Goal: Complete application form

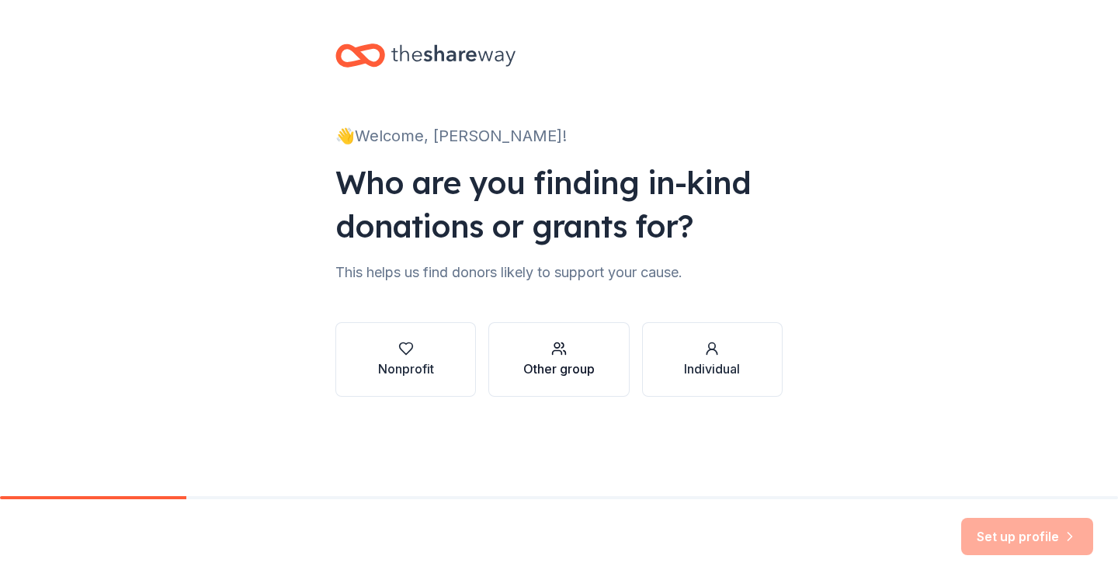
click at [558, 361] on div "Other group" at bounding box center [559, 369] width 71 height 19
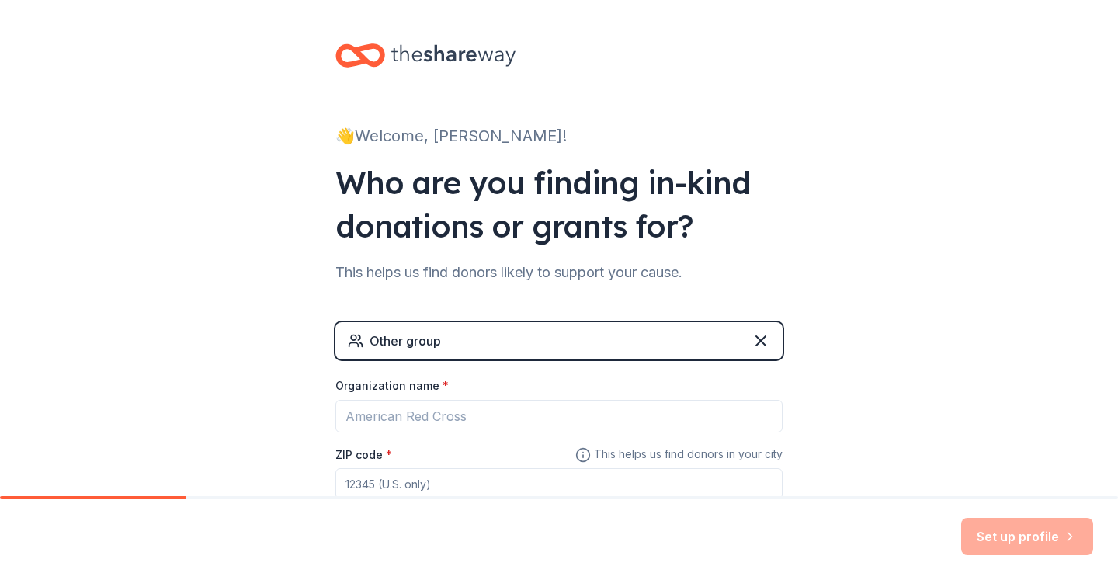
click at [466, 330] on div "Other group" at bounding box center [559, 340] width 447 height 37
click at [543, 355] on div "Other group" at bounding box center [559, 340] width 447 height 37
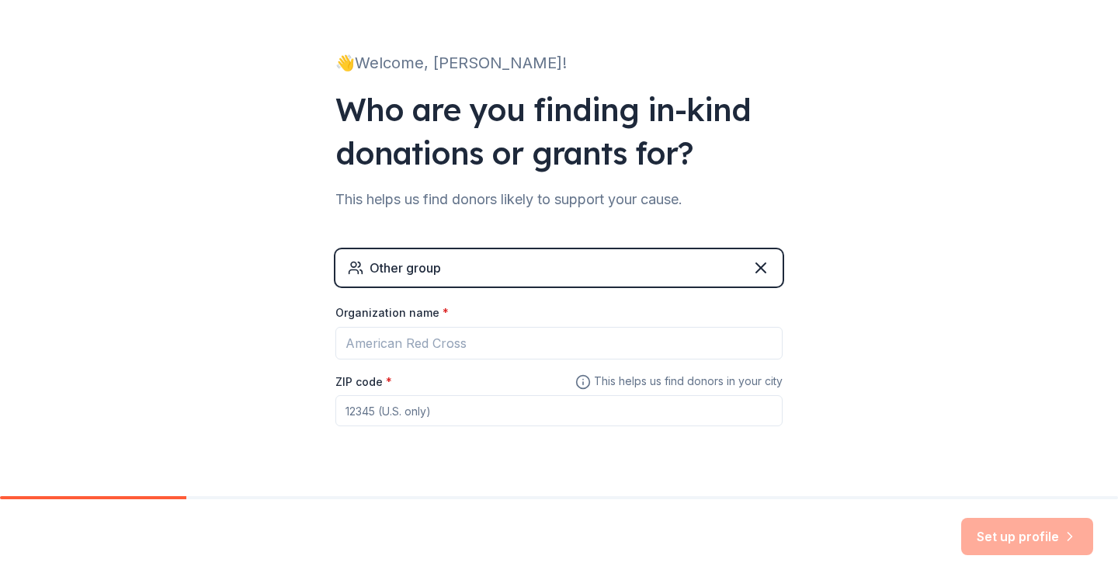
scroll to position [109, 0]
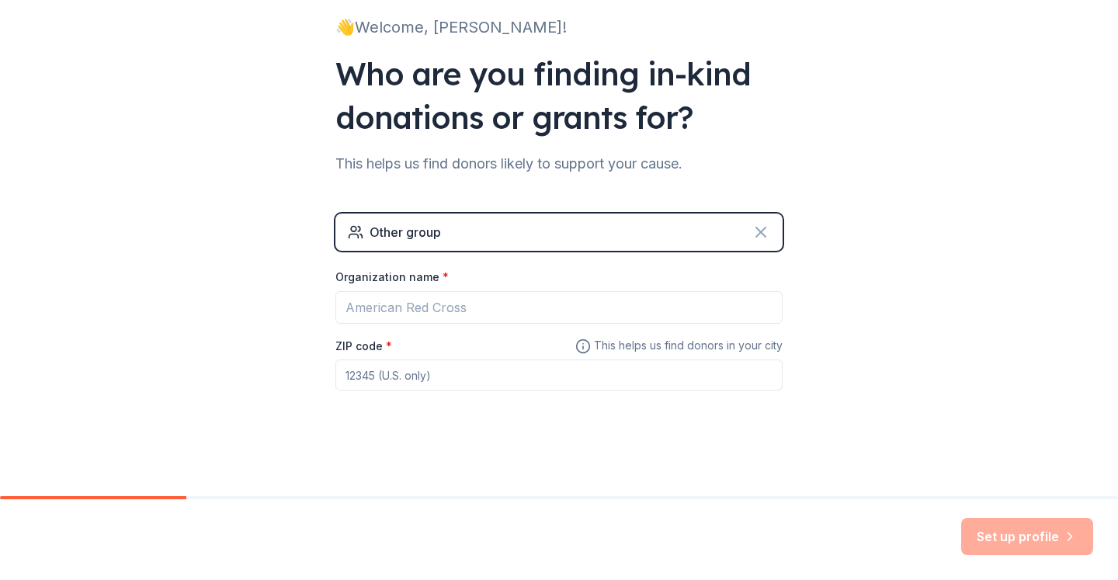
click at [757, 225] on icon at bounding box center [761, 232] width 19 height 19
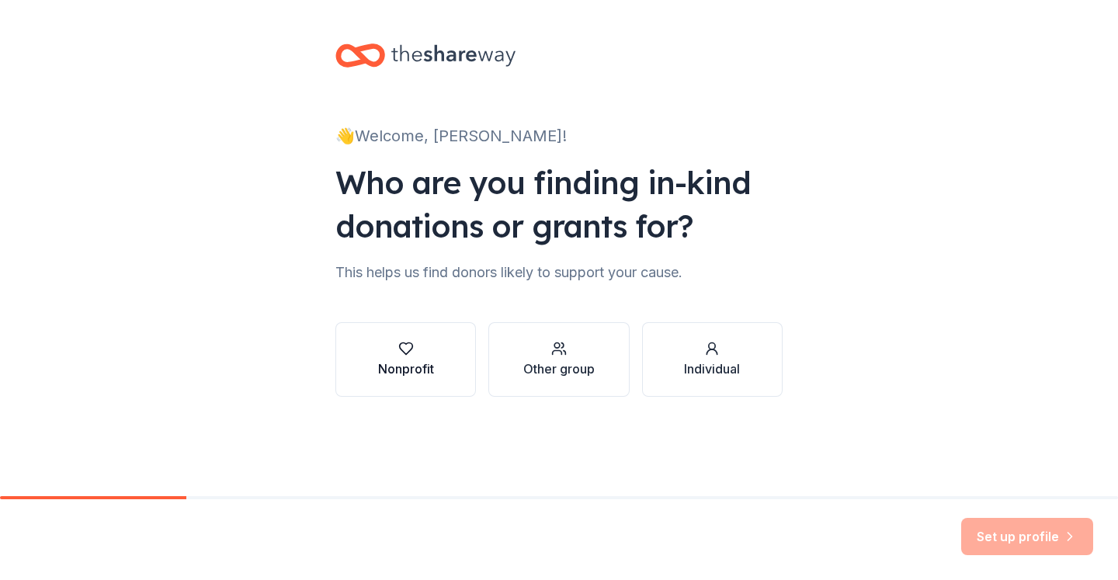
click at [410, 339] on button "Nonprofit" at bounding box center [406, 359] width 141 height 75
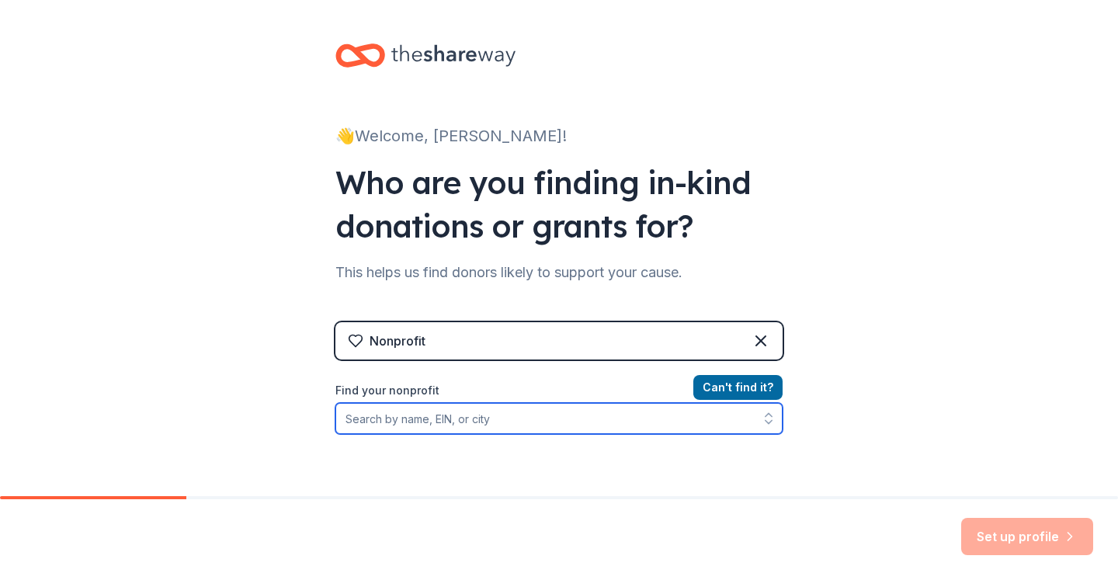
click at [502, 421] on input "Find your nonprofit" at bounding box center [559, 418] width 447 height 31
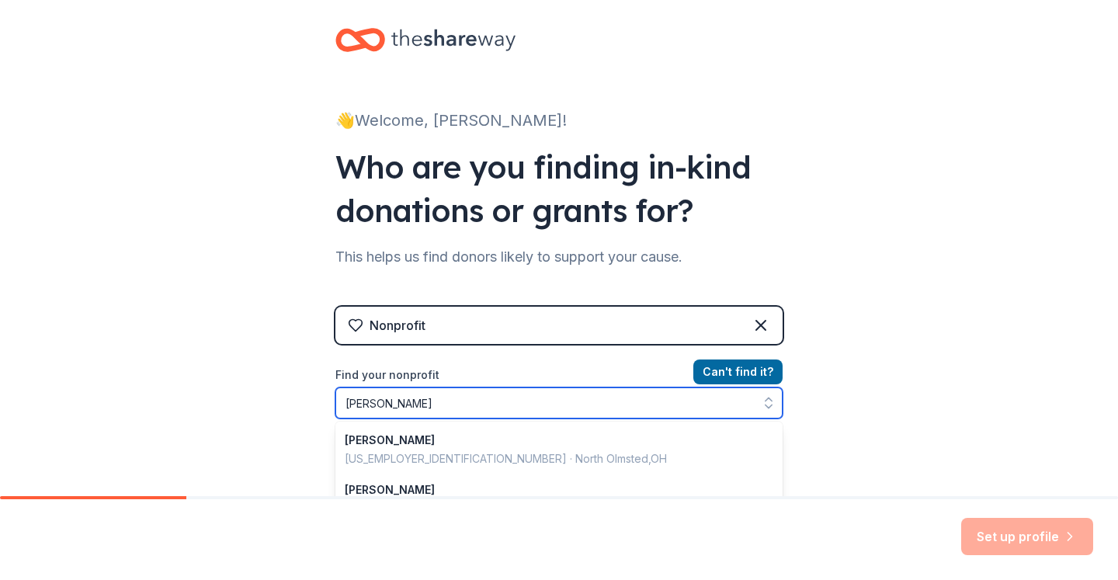
type input "Carman-Ainsworth"
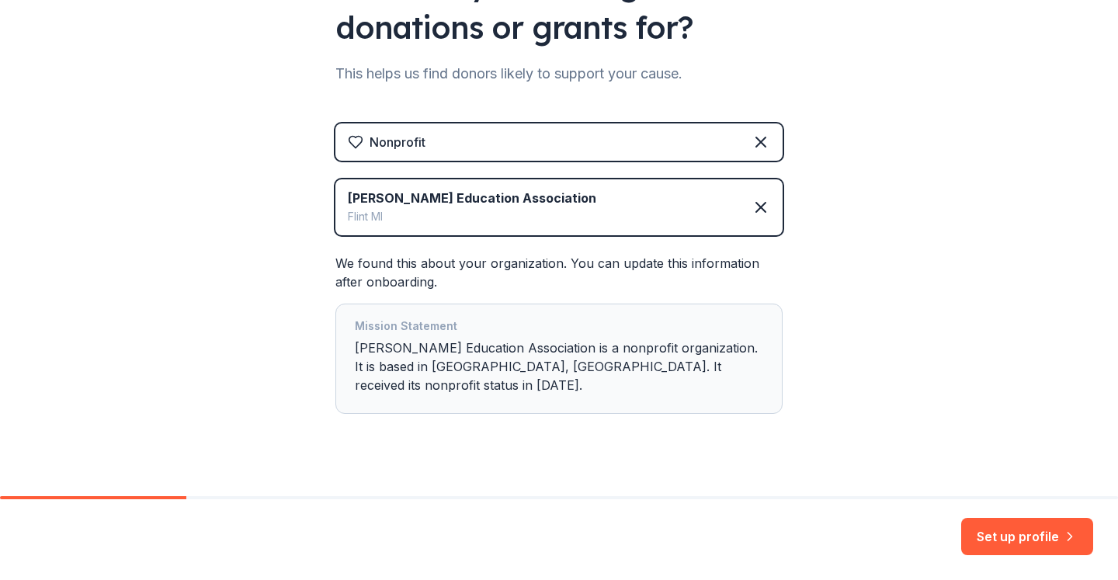
scroll to position [204, 0]
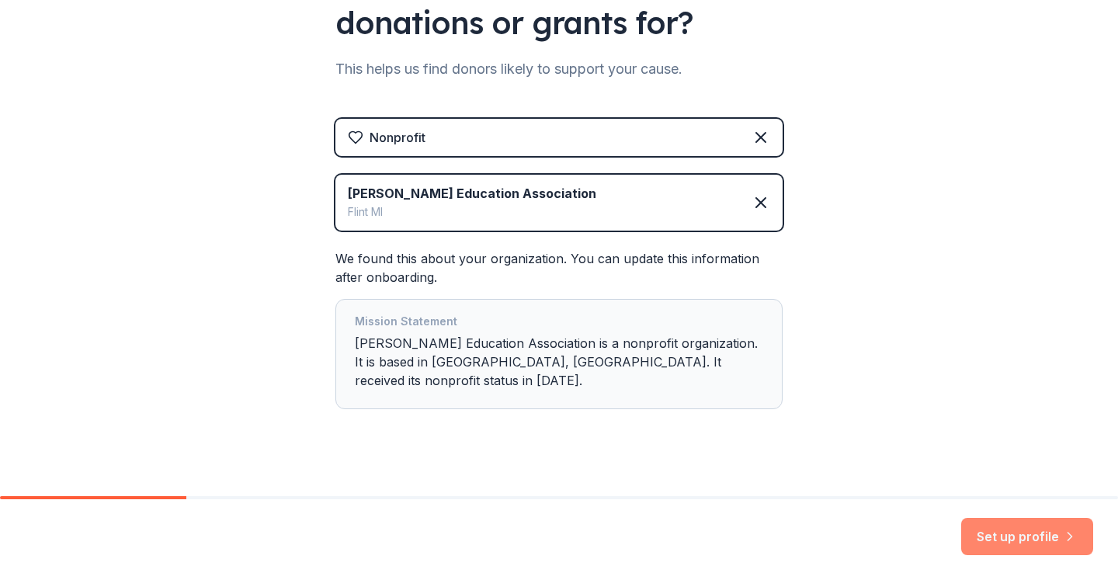
click at [1044, 541] on button "Set up profile" at bounding box center [1028, 536] width 132 height 37
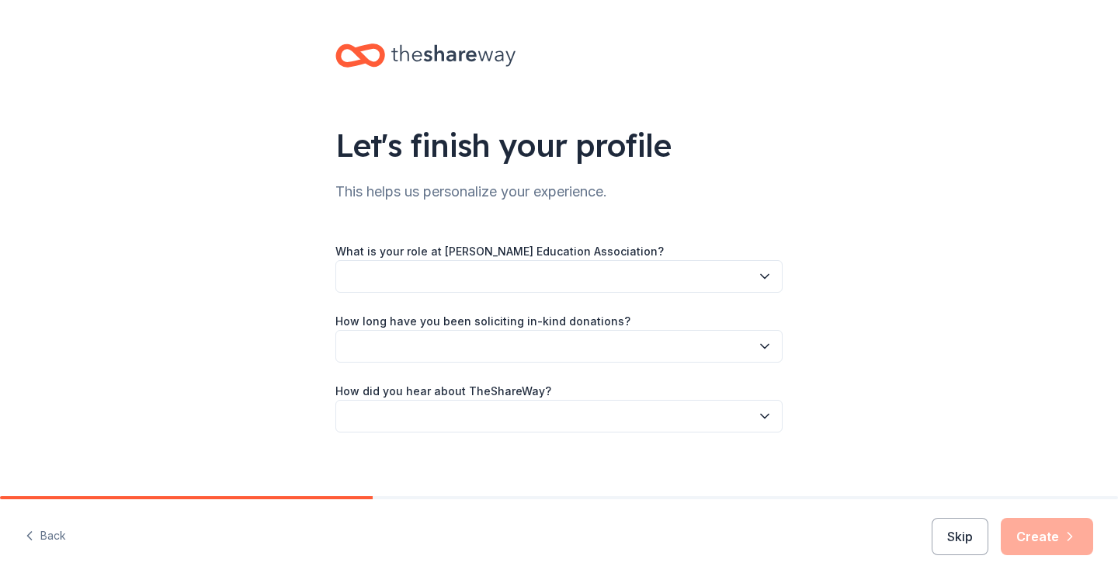
click at [700, 253] on div "What is your role at Carman Ainsworth Education Association?" at bounding box center [559, 267] width 447 height 51
click at [673, 279] on button "button" at bounding box center [559, 276] width 447 height 33
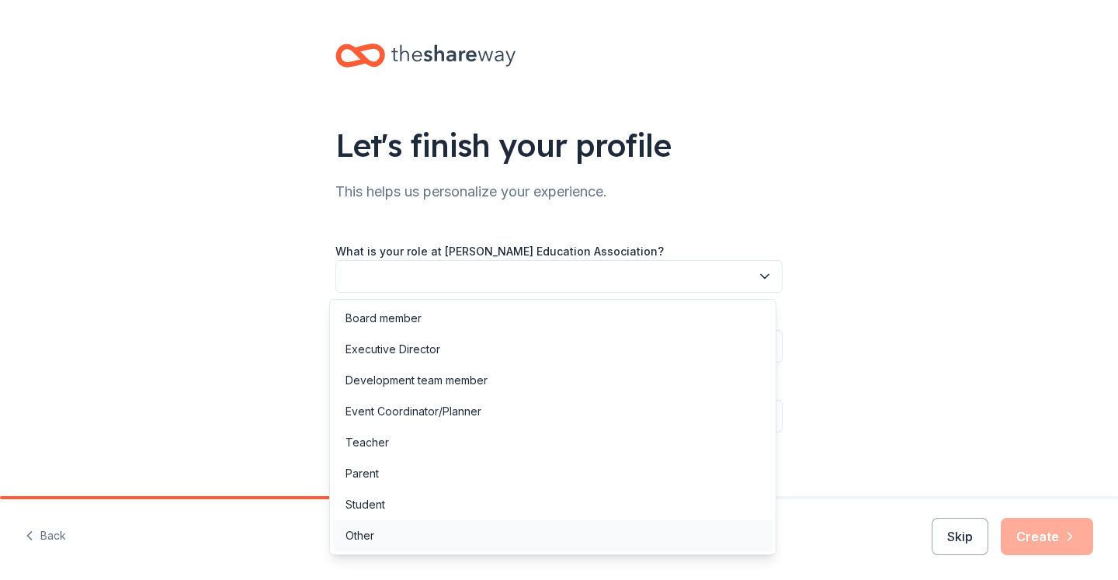
click at [370, 530] on div "Other" at bounding box center [360, 536] width 29 height 19
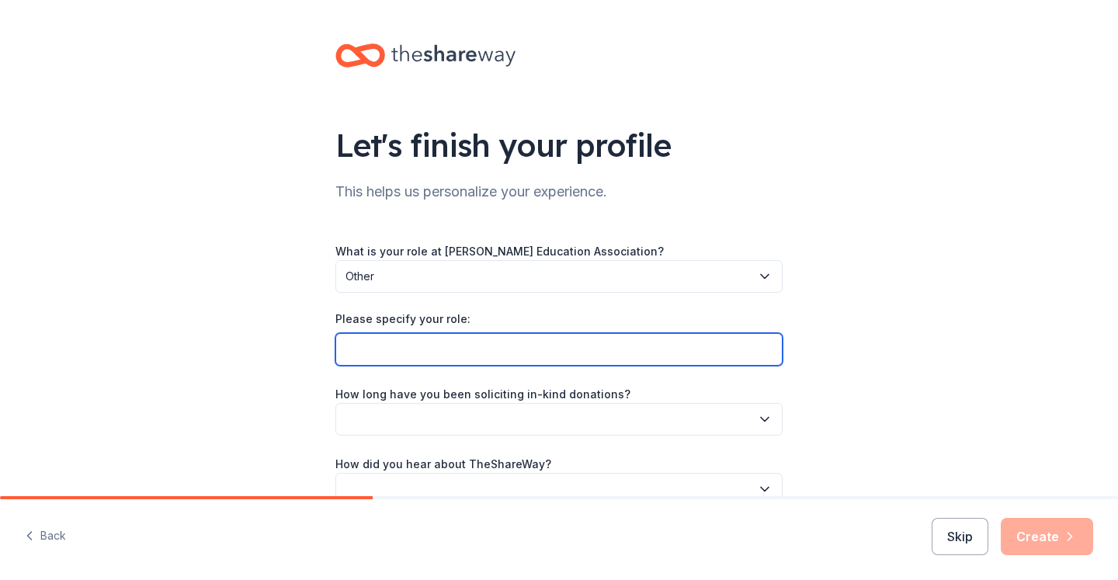
click at [439, 346] on input "Please specify your role:" at bounding box center [559, 349] width 447 height 33
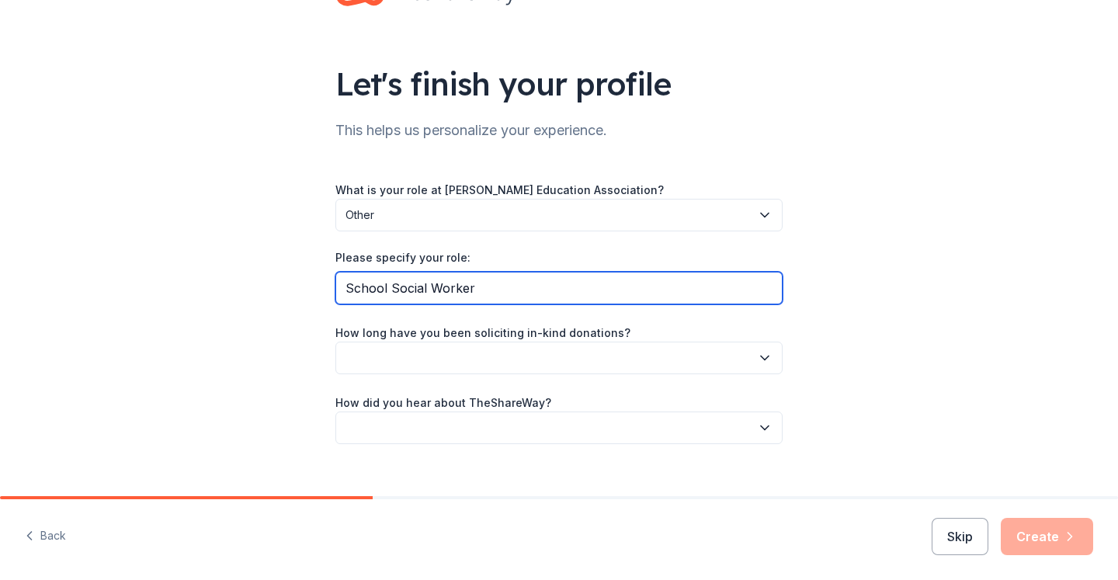
scroll to position [84, 0]
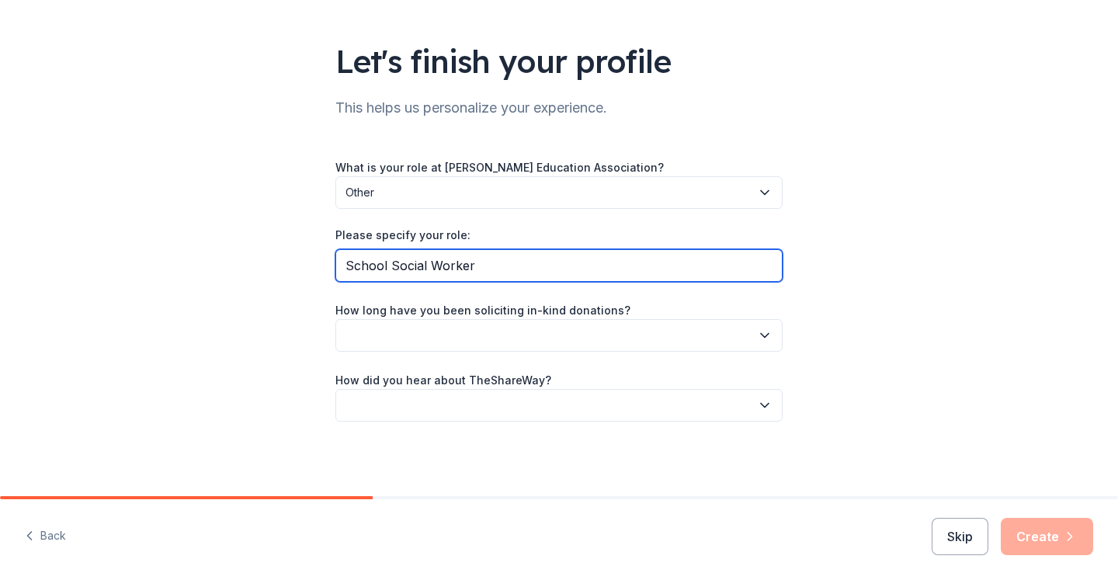
type input "School Social Worker"
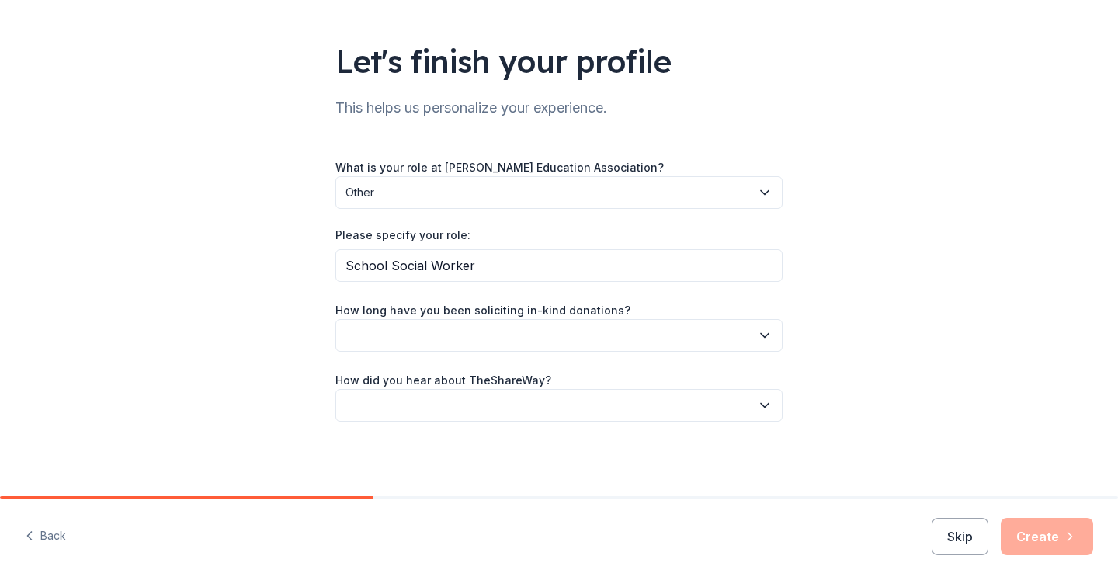
click at [476, 332] on button "button" at bounding box center [559, 335] width 447 height 33
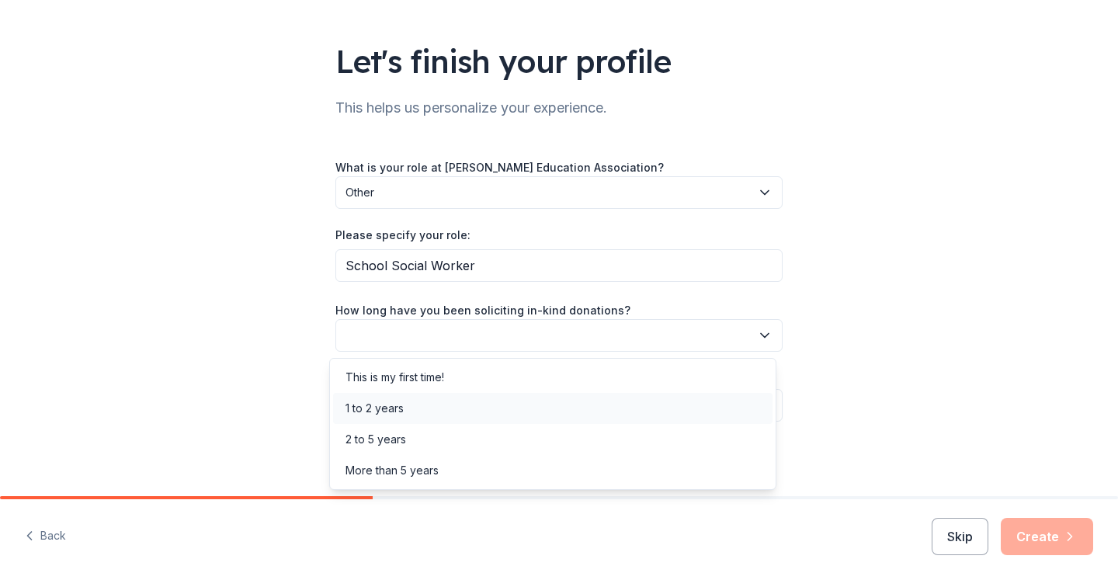
click at [398, 407] on div "1 to 2 years" at bounding box center [375, 408] width 58 height 19
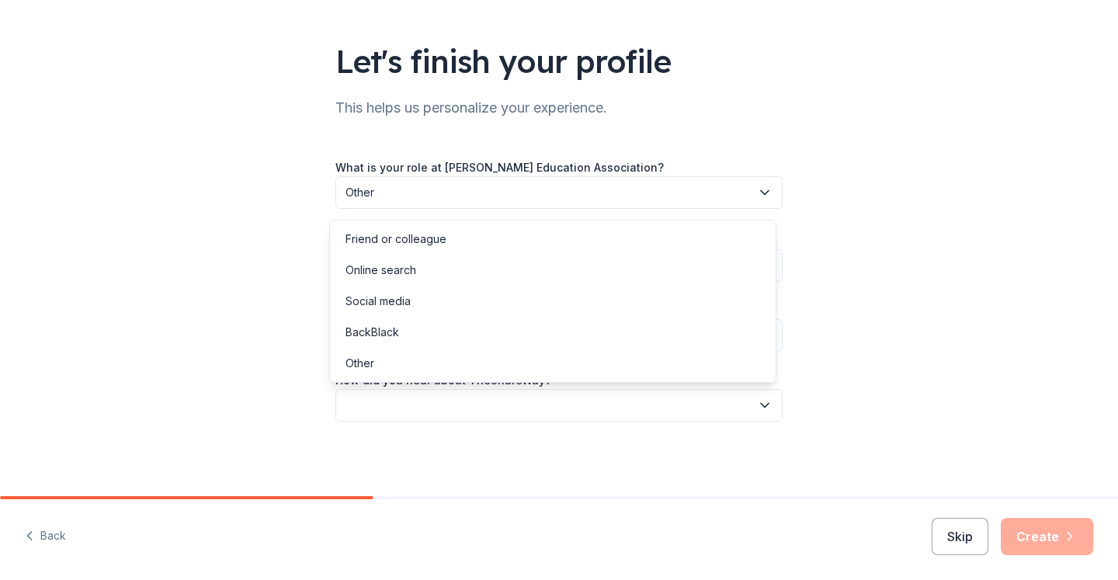
click at [491, 411] on button "button" at bounding box center [559, 405] width 447 height 33
click at [390, 268] on div "Online search" at bounding box center [381, 270] width 71 height 19
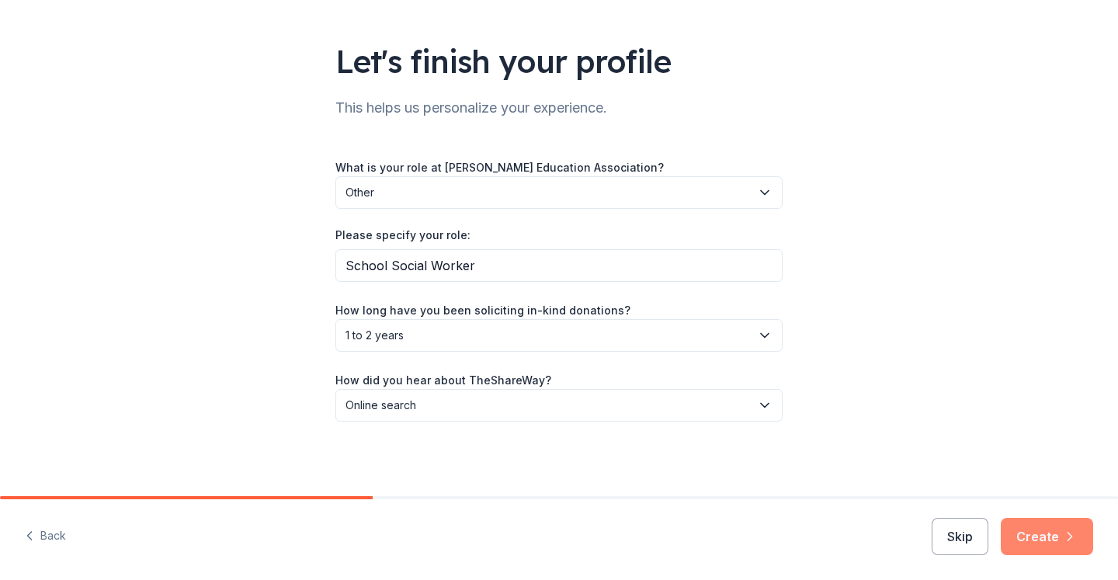
click at [1053, 541] on button "Create" at bounding box center [1047, 536] width 92 height 37
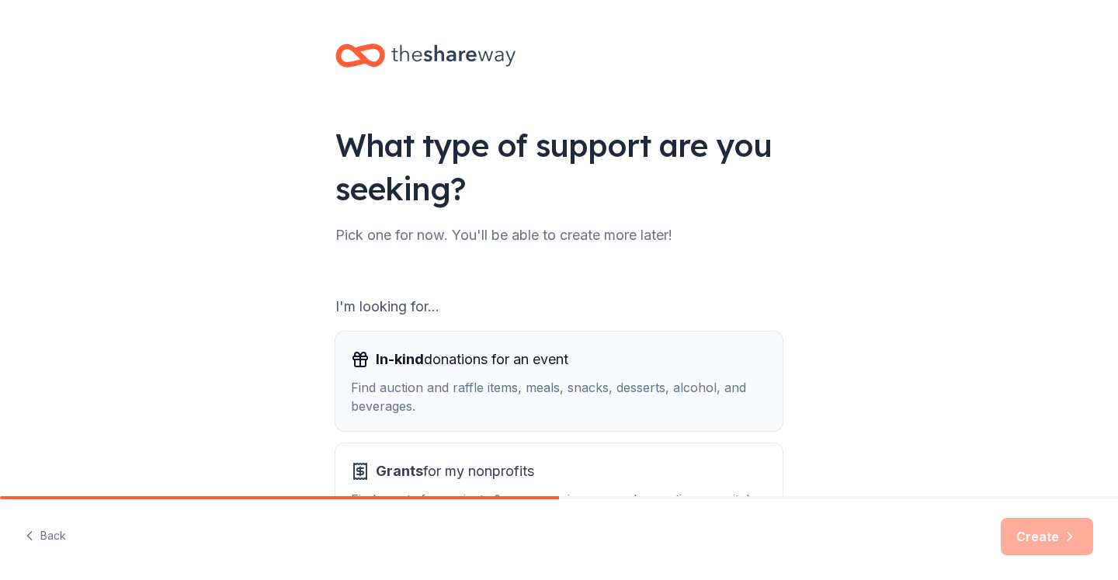
scroll to position [130, 0]
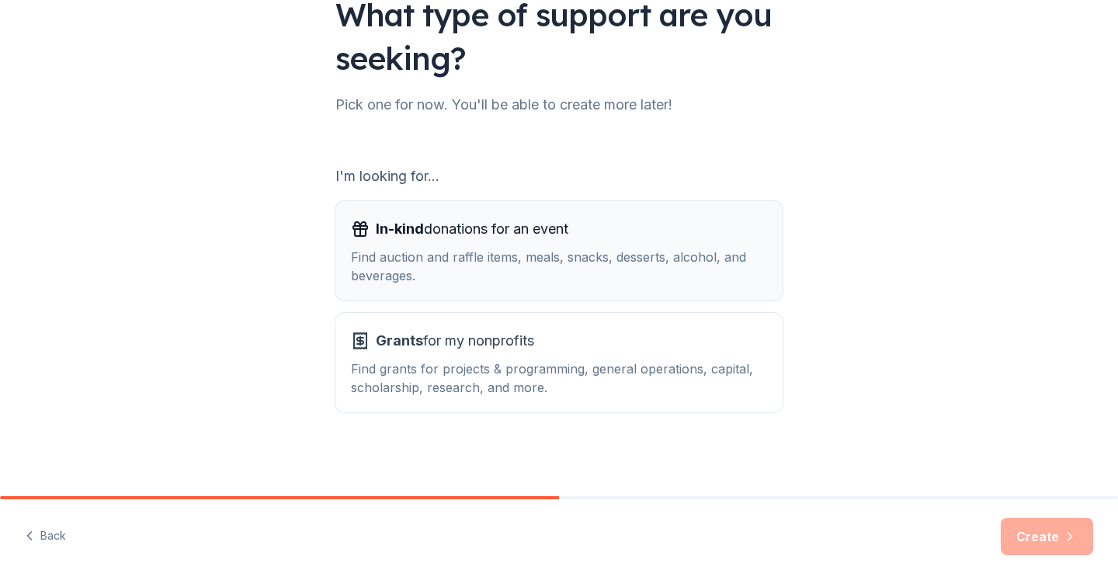
click at [477, 252] on div "Find auction and raffle items, meals, snacks, desserts, alcohol, and beverages." at bounding box center [559, 266] width 416 height 37
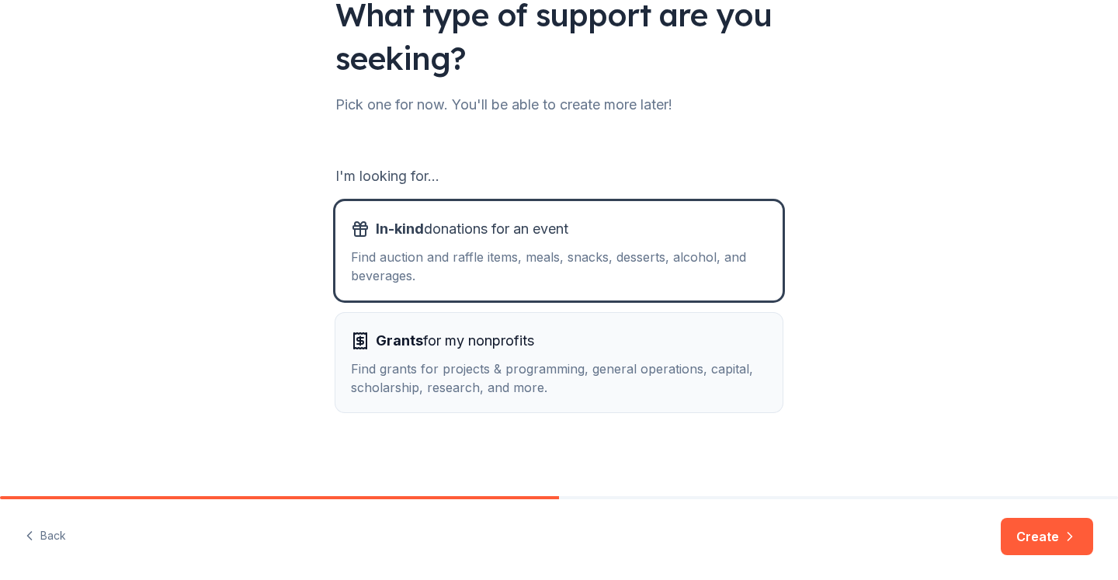
click at [458, 377] on div "Find grants for projects & programming, general operations, capital, scholarshi…" at bounding box center [559, 378] width 416 height 37
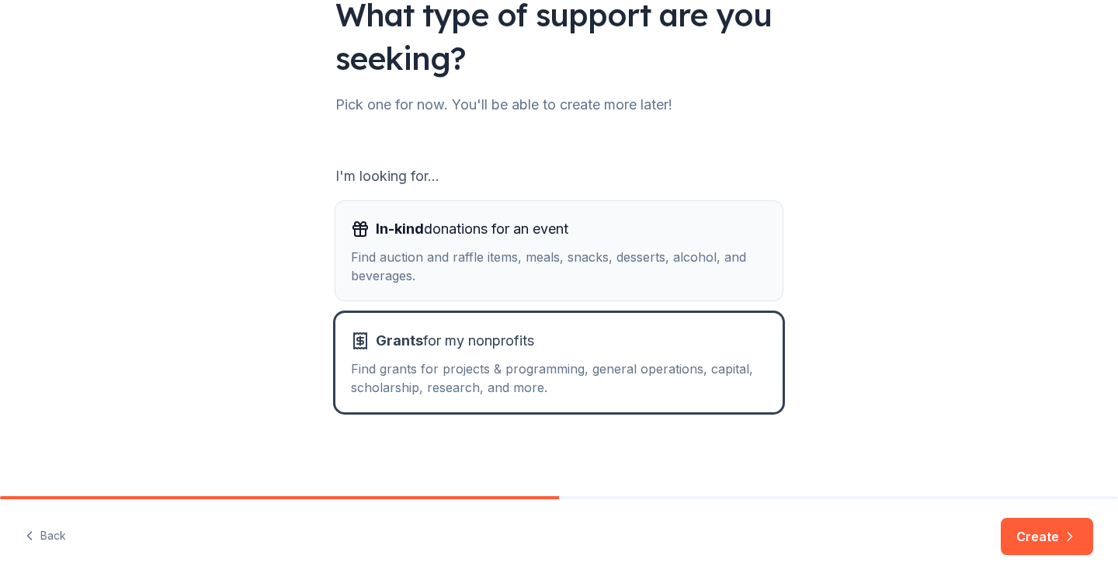
click at [541, 259] on div "Find auction and raffle items, meals, snacks, desserts, alcohol, and beverages." at bounding box center [559, 266] width 416 height 37
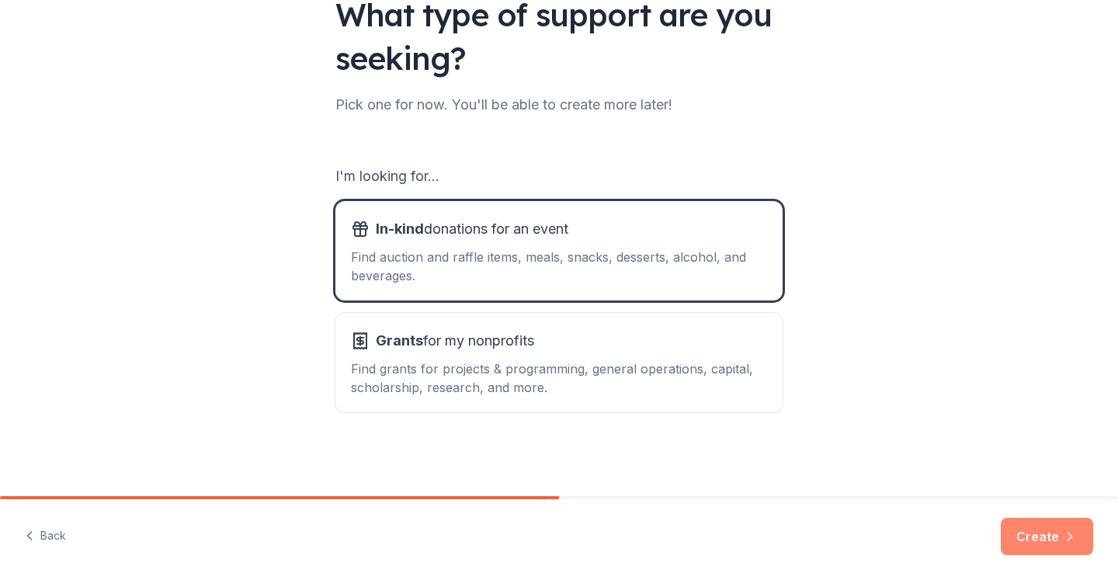
click at [1062, 539] on button "Create" at bounding box center [1047, 536] width 92 height 37
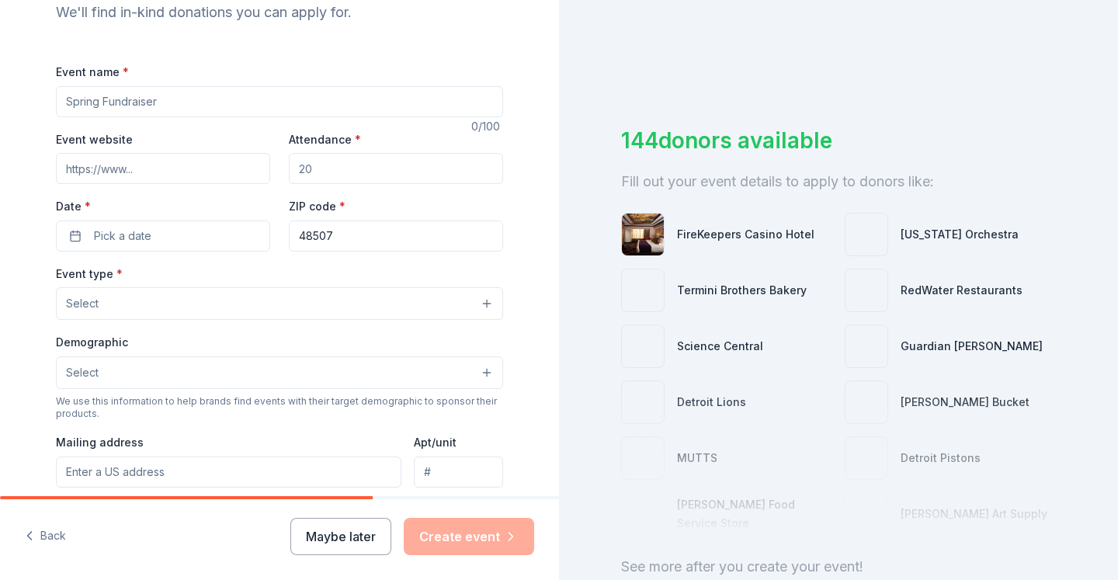
scroll to position [83, 0]
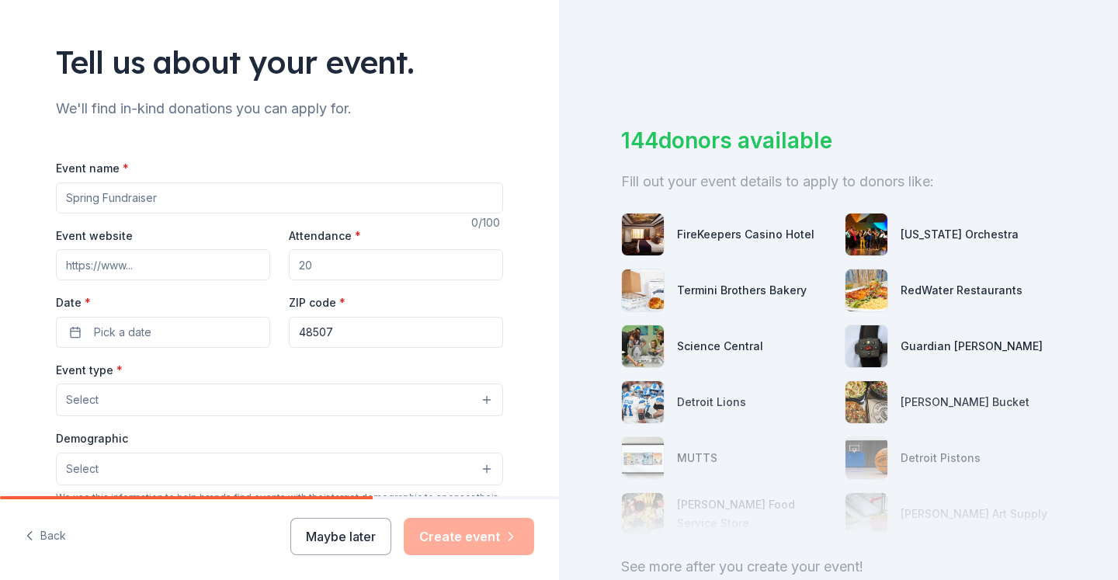
click at [112, 193] on input "Event name *" at bounding box center [279, 198] width 447 height 31
click at [144, 203] on input "Event name *" at bounding box center [279, 198] width 447 height 31
type input "Positive Behavior Support"
click at [352, 263] on input "Attendance *" at bounding box center [396, 264] width 214 height 31
type input "1000"
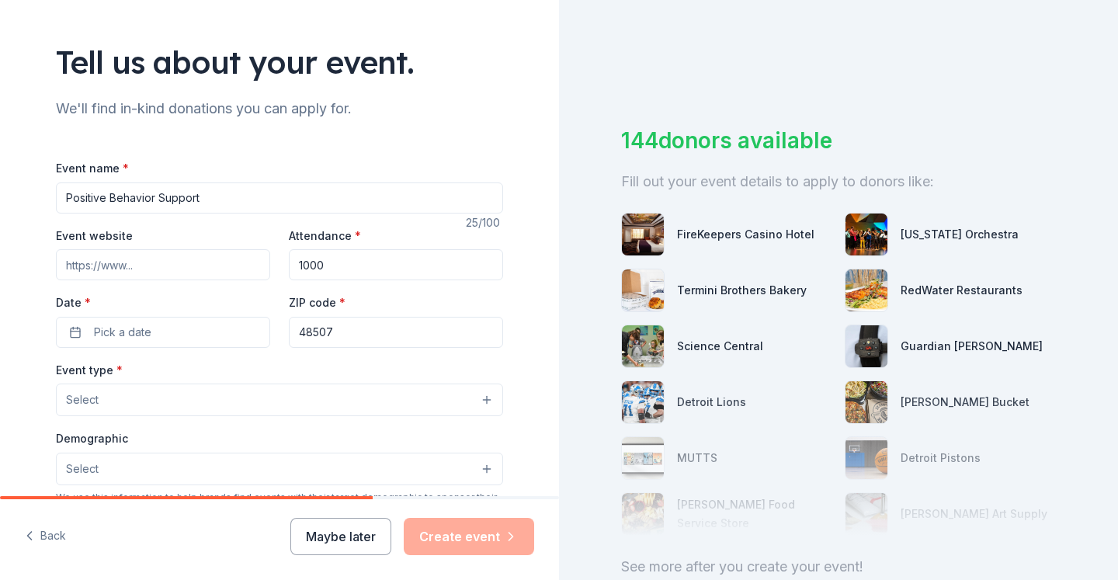
click at [356, 336] on input "48507" at bounding box center [396, 332] width 214 height 31
type input "48532"
click at [571, 253] on div "144 donors available Fill out your event details to apply to donors like: FireK…" at bounding box center [838, 290] width 559 height 580
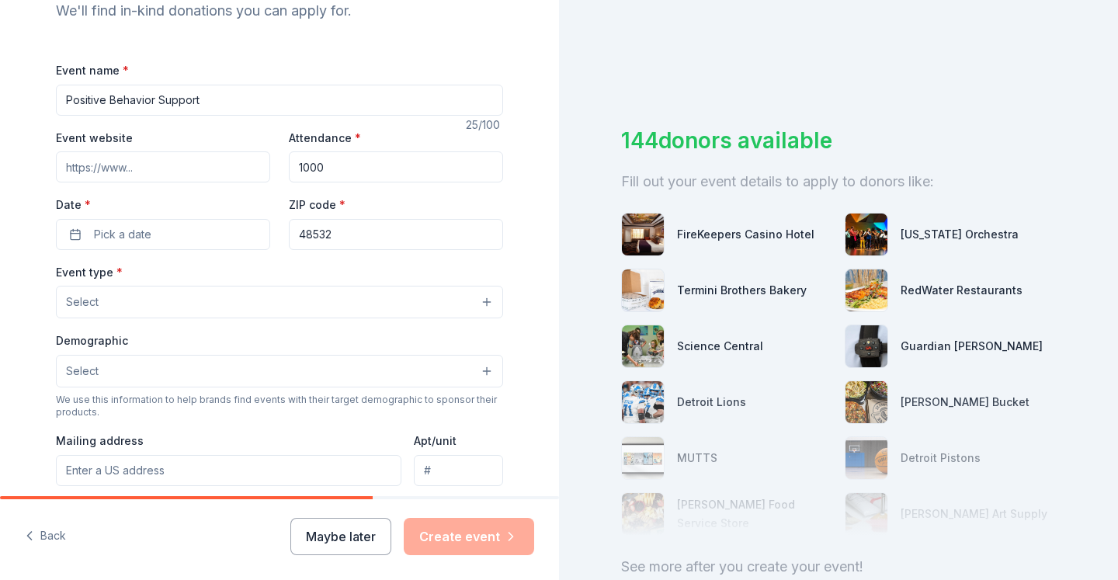
scroll to position [187, 0]
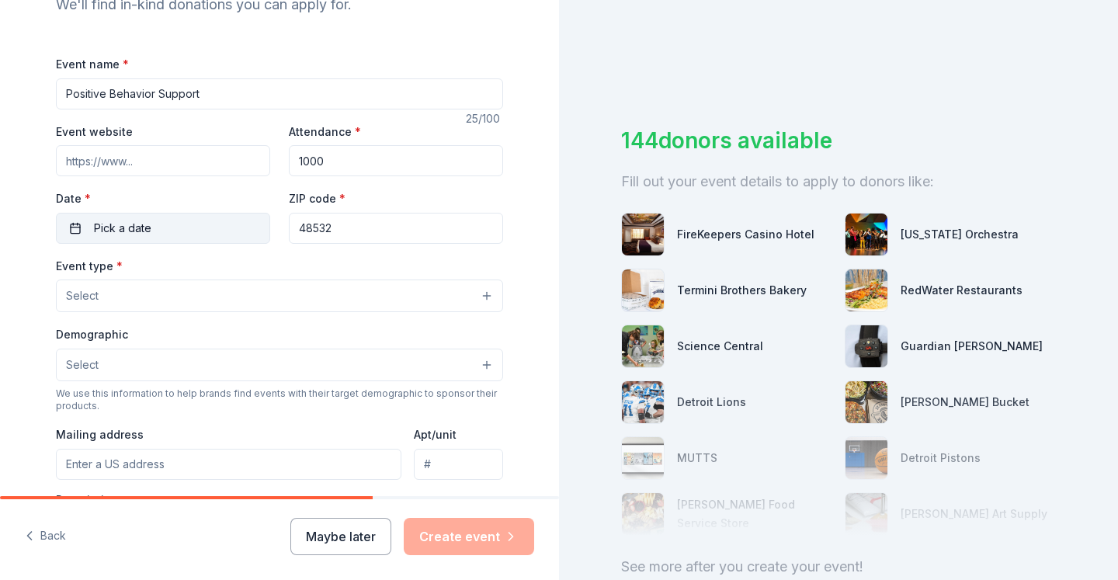
click at [133, 222] on span "Pick a date" at bounding box center [122, 228] width 57 height 19
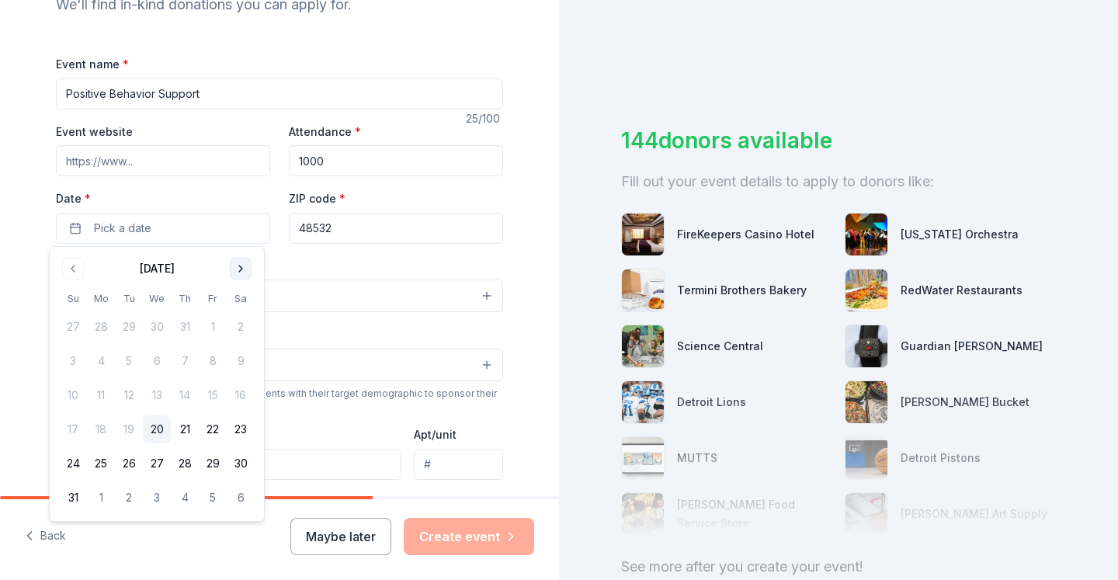
click at [245, 263] on button "Go to next month" at bounding box center [241, 269] width 22 height 22
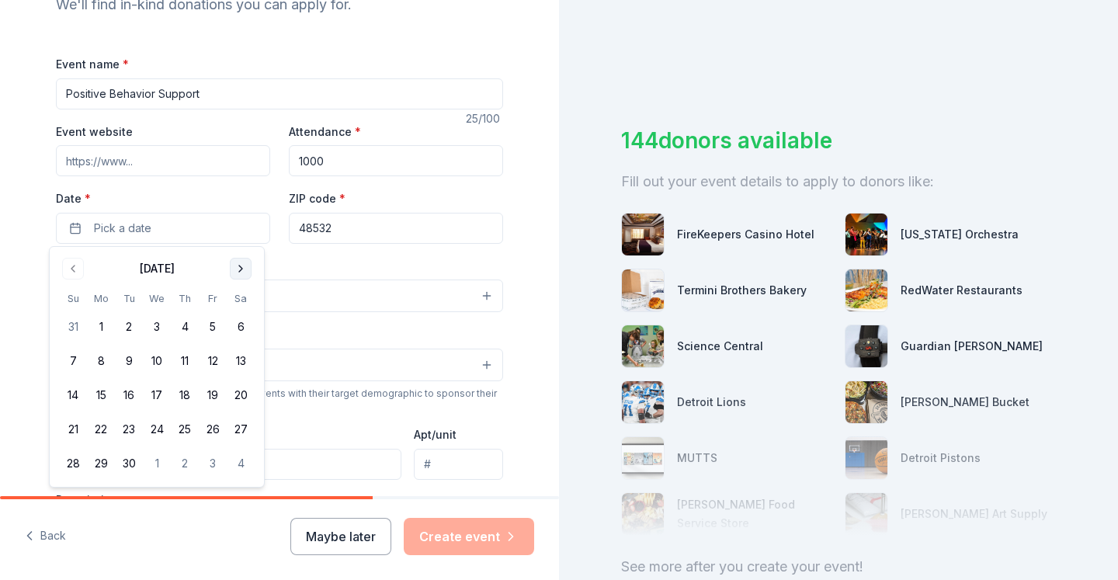
click at [245, 263] on button "Go to next month" at bounding box center [241, 269] width 22 height 22
click at [68, 271] on button "Go to previous month" at bounding box center [73, 269] width 22 height 22
click at [238, 320] on button "1" at bounding box center [241, 327] width 28 height 28
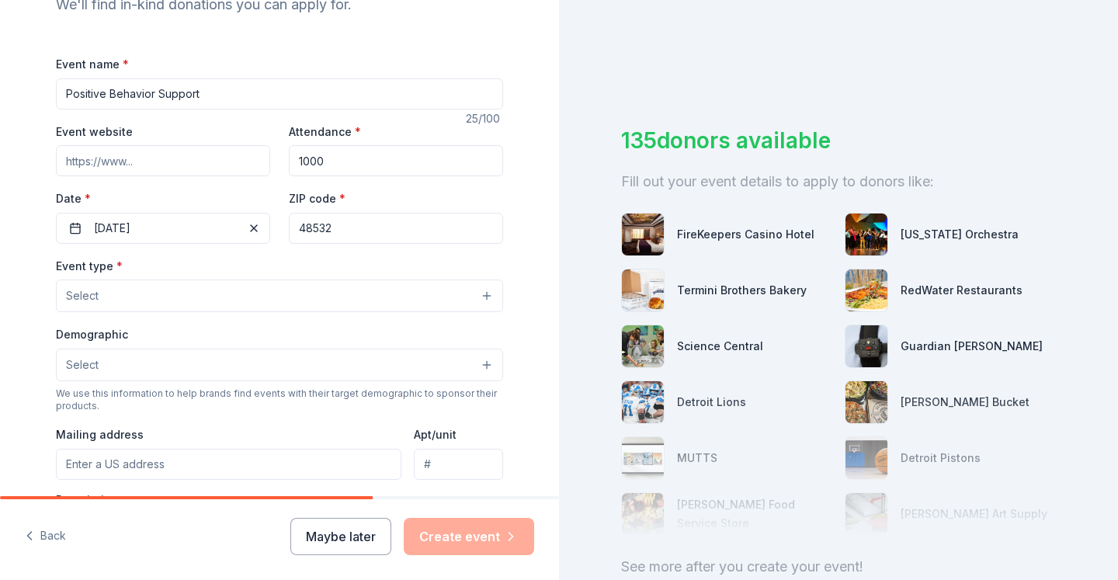
click at [139, 294] on button "Select" at bounding box center [279, 296] width 447 height 33
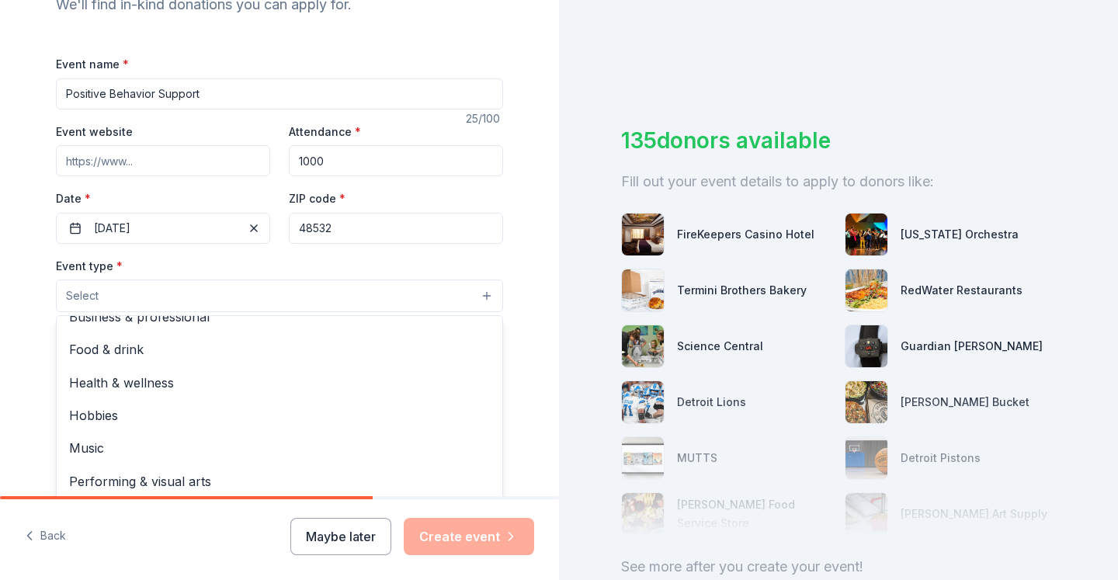
scroll to position [0, 0]
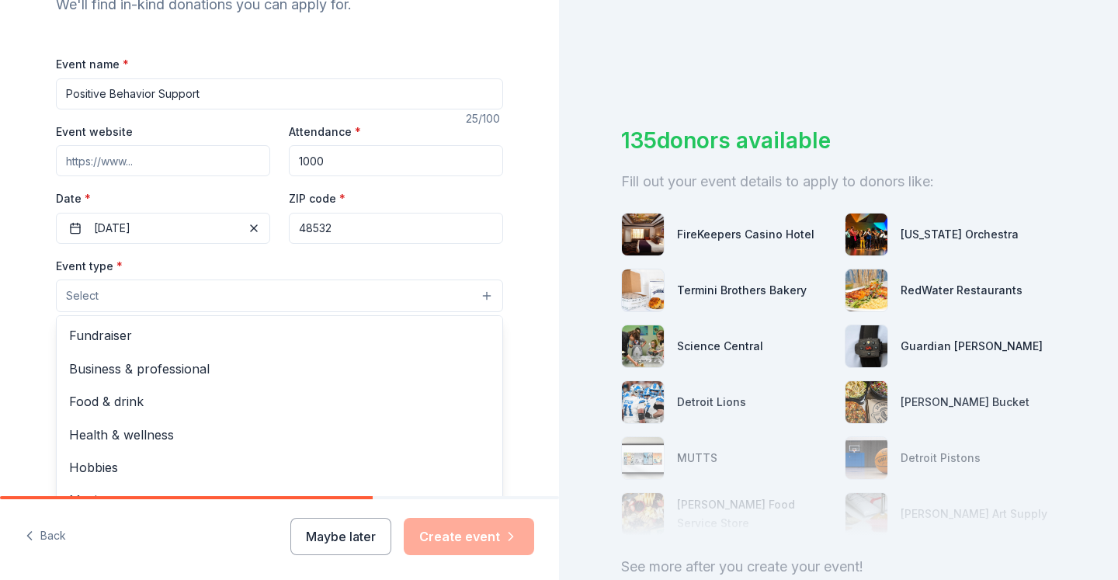
click at [151, 232] on div "Event name * Positive Behavior Support 25 /100 Event website Attendance * 1000 …" at bounding box center [279, 413] width 447 height 718
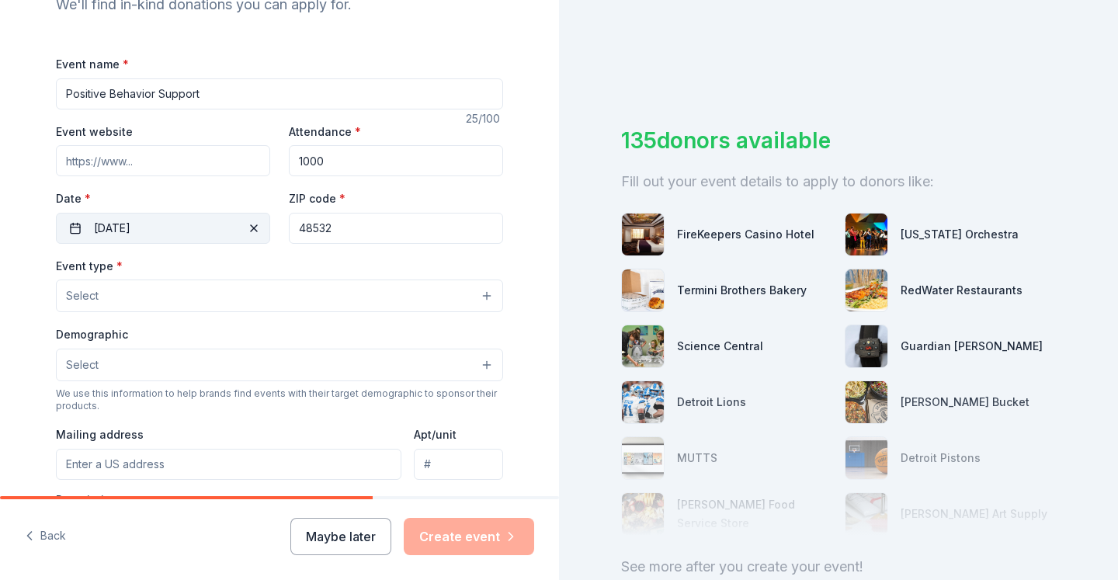
click at [115, 232] on button "11/01/2025" at bounding box center [163, 228] width 214 height 31
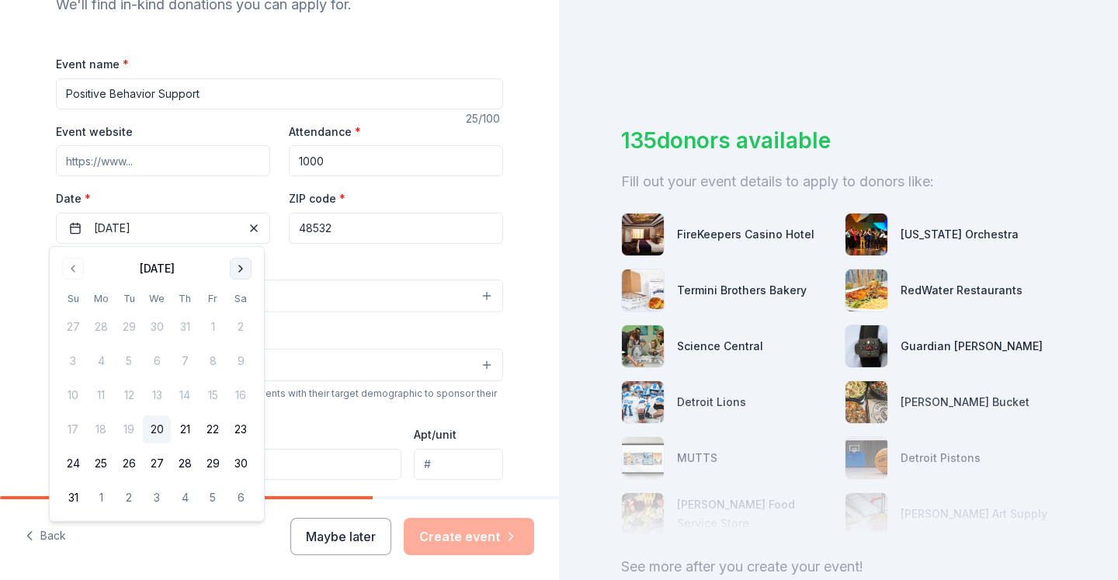
click at [244, 270] on button "Go to next month" at bounding box center [241, 269] width 22 height 22
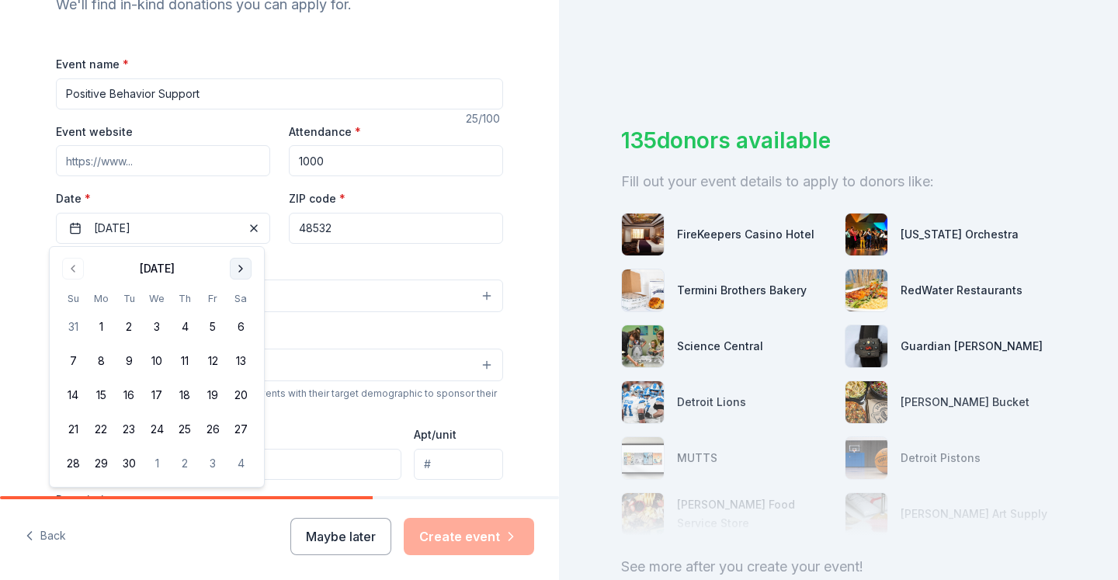
click at [244, 270] on button "Go to next month" at bounding box center [241, 269] width 22 height 22
click at [105, 327] on button "1" at bounding box center [101, 327] width 28 height 28
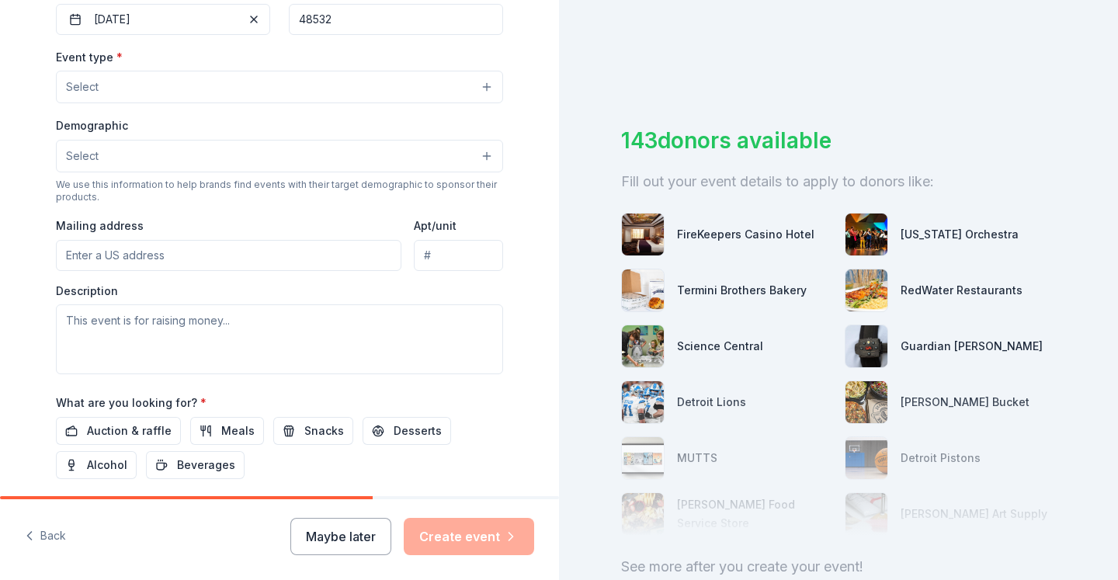
scroll to position [398, 0]
click at [193, 78] on button "Select" at bounding box center [279, 85] width 447 height 33
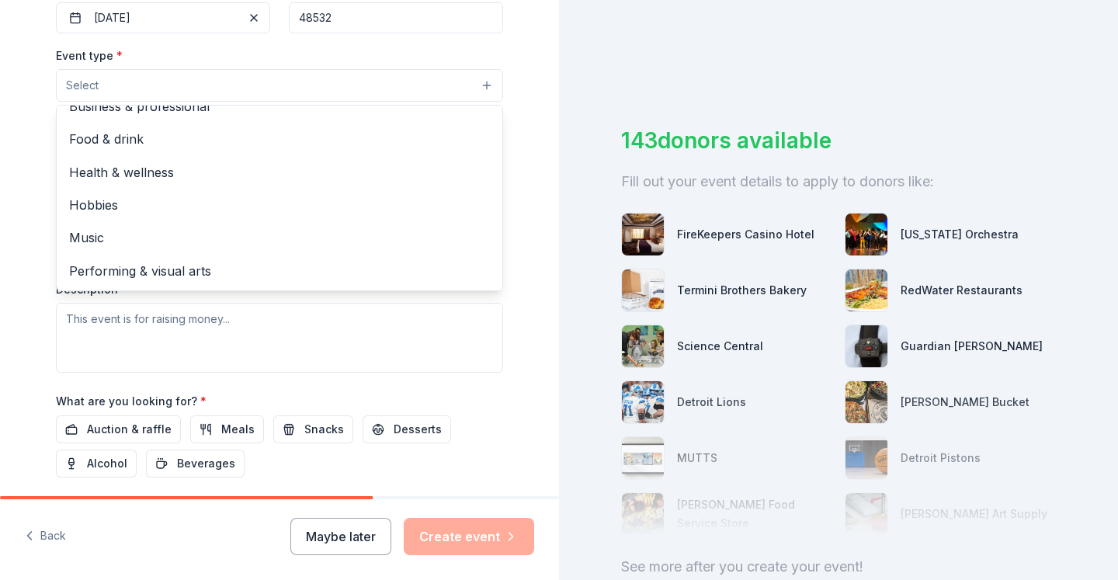
scroll to position [0, 0]
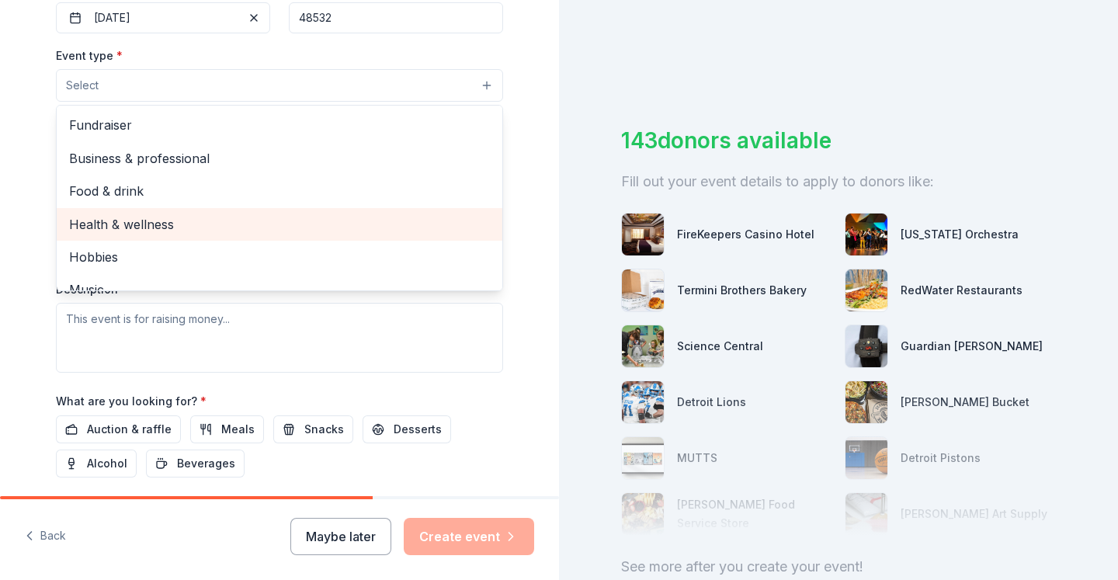
click at [135, 227] on span "Health & wellness" at bounding box center [279, 224] width 421 height 20
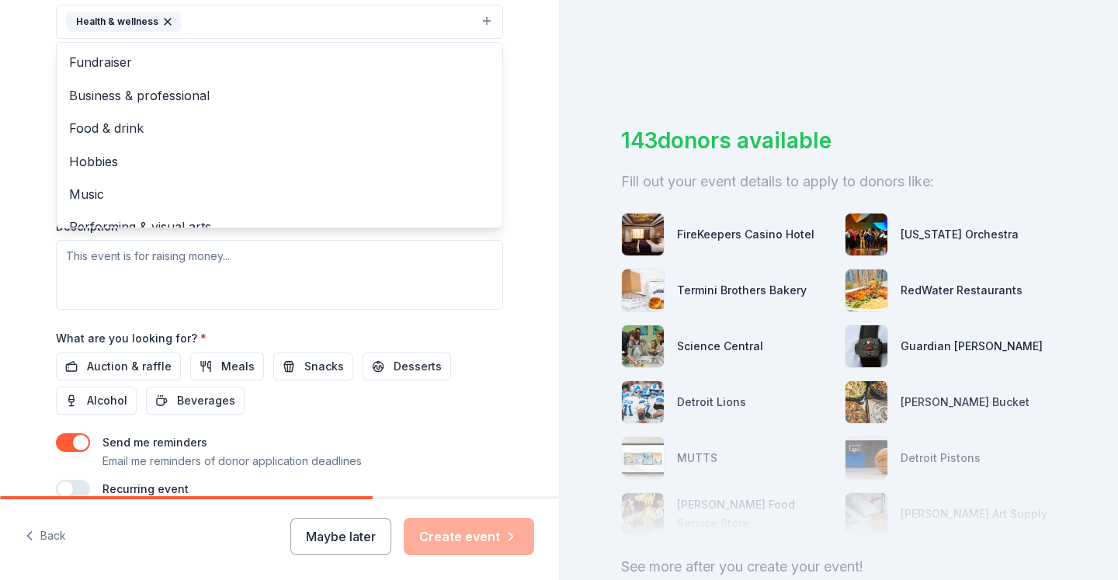
scroll to position [459, 0]
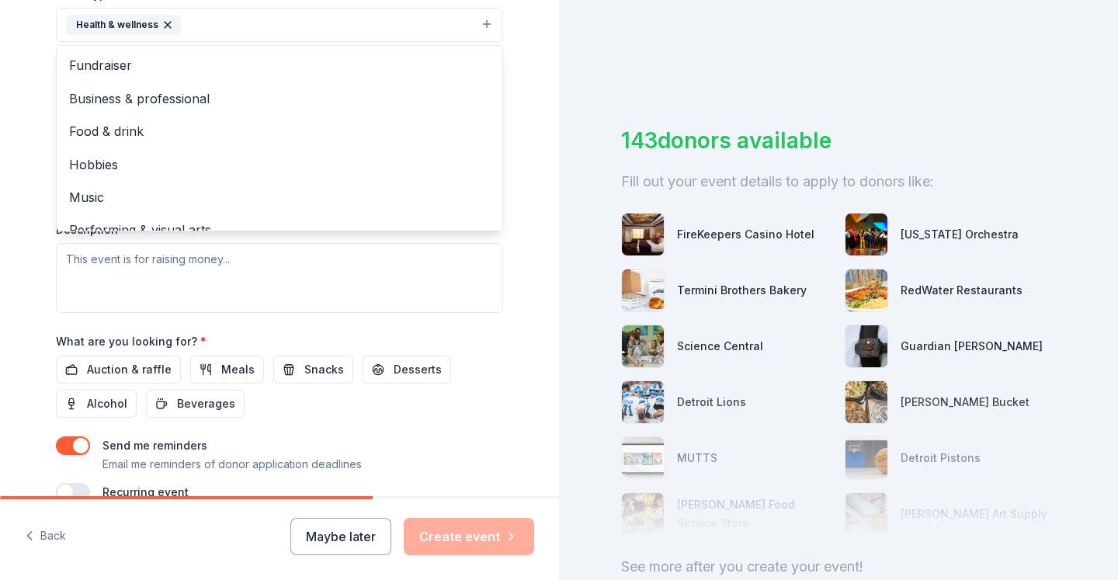
click at [339, 307] on div "Event type * Health & wellness Fundraiser Business & professional Food & drink …" at bounding box center [279, 148] width 447 height 329
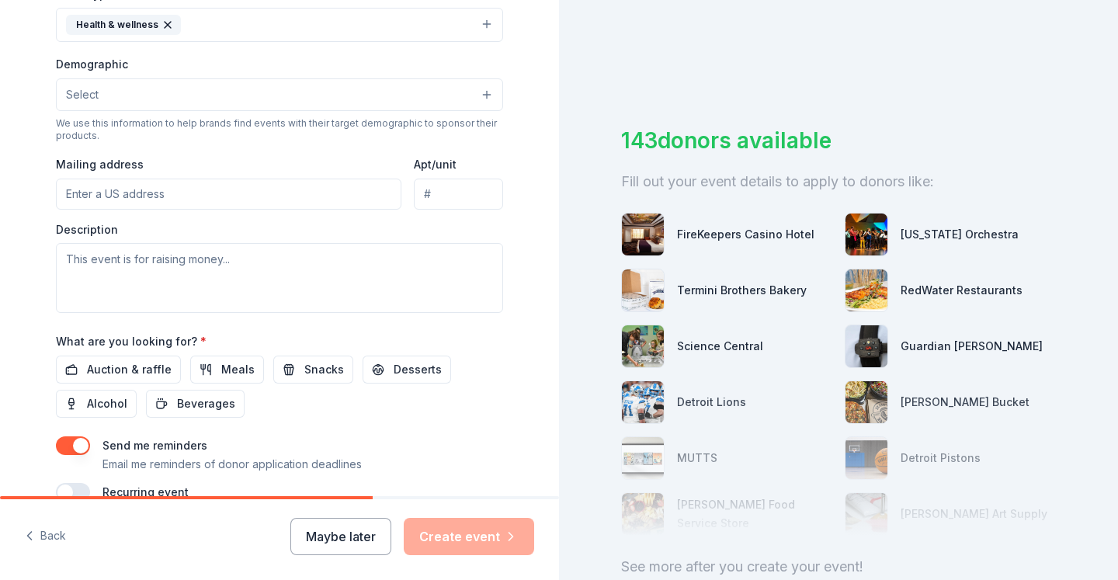
click at [125, 186] on input "Mailing address" at bounding box center [229, 194] width 346 height 31
paste input "1300 N Linden Rd"
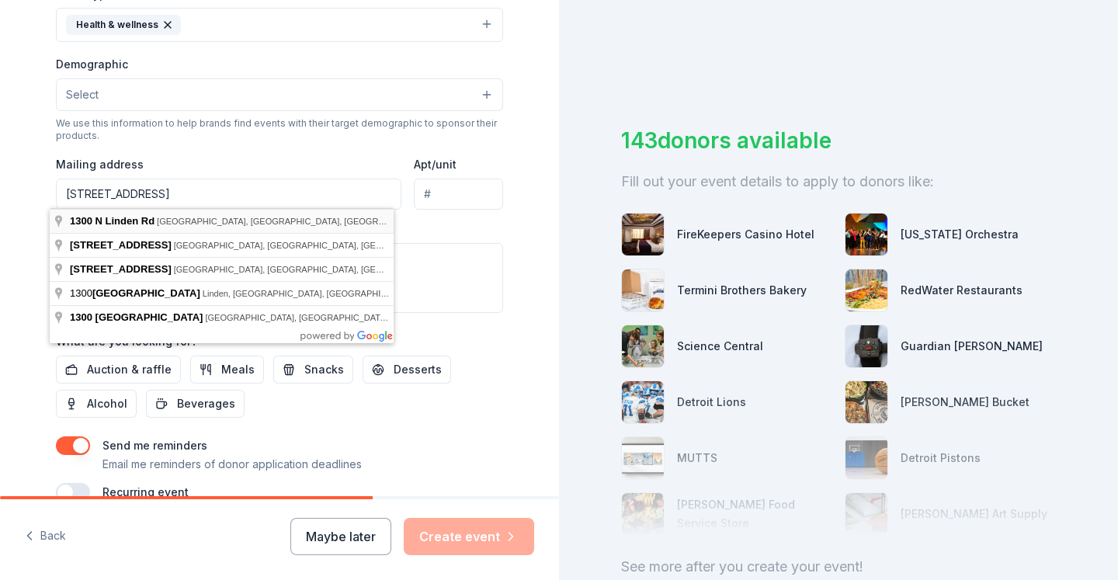
type input "1300 North Linden Road, Flint, MI, 48532"
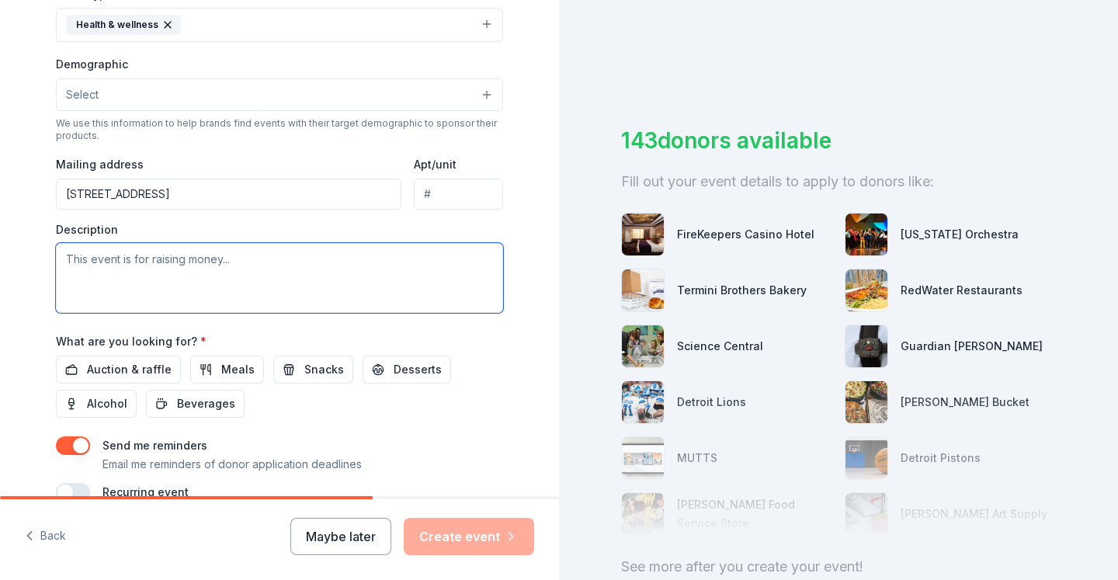
click at [186, 266] on textarea at bounding box center [279, 278] width 447 height 70
click at [202, 265] on textarea at bounding box center [279, 278] width 447 height 70
paste textarea "Hello NCG, My name is Nelson Clark, and I am the school social worker at Carman…"
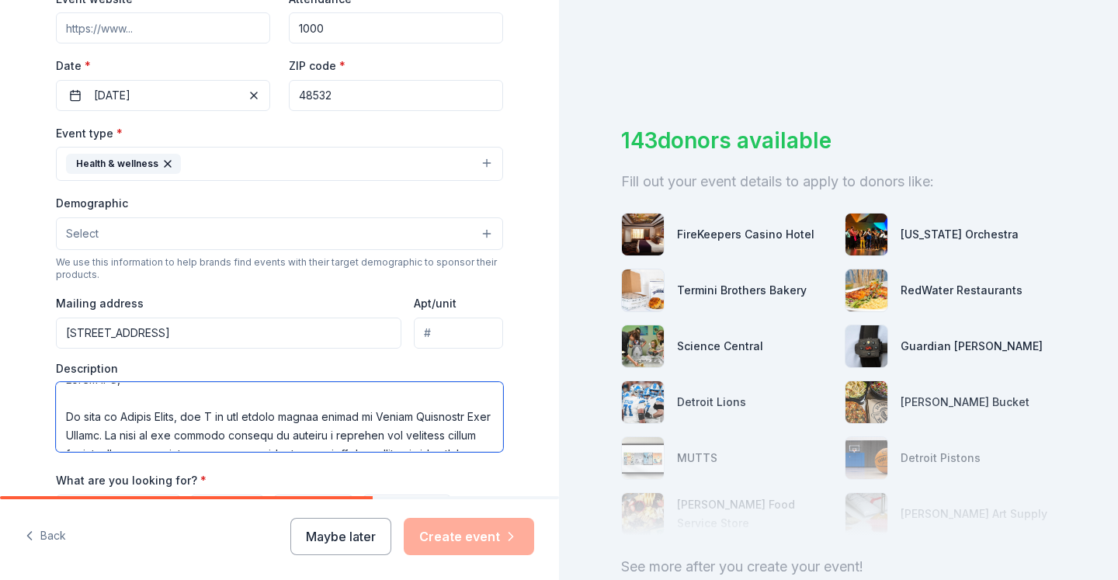
scroll to position [0, 0]
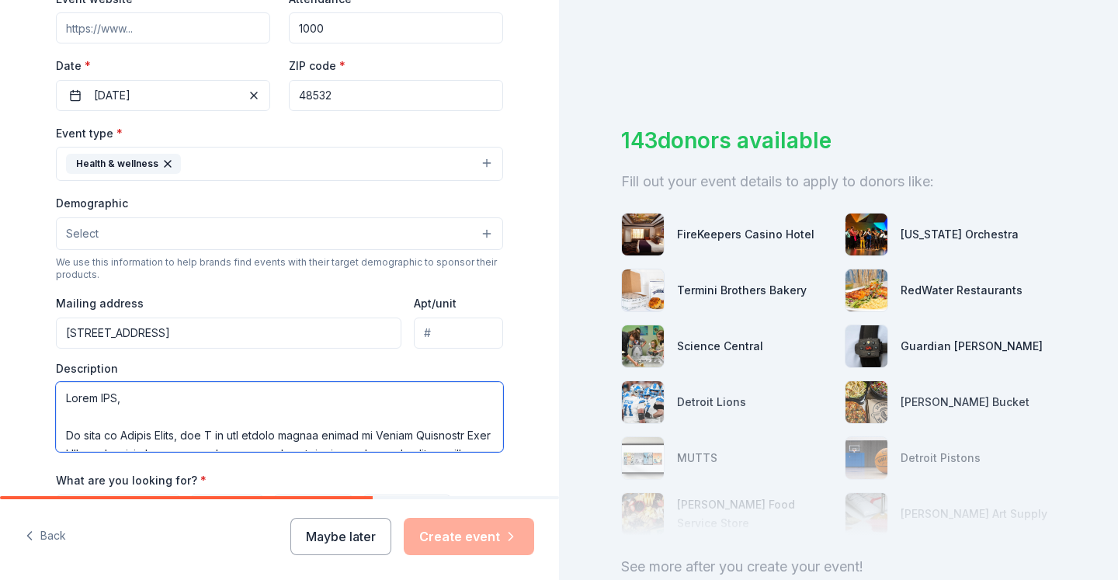
click at [99, 393] on textarea at bounding box center [279, 417] width 447 height 70
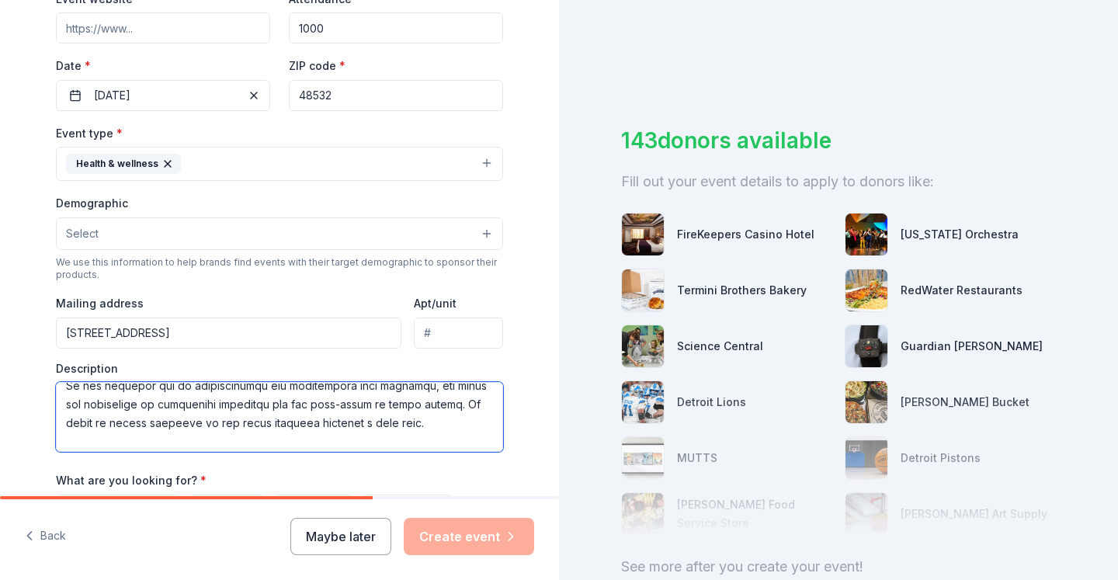
scroll to position [217, 0]
click at [439, 423] on textarea at bounding box center [279, 417] width 447 height 70
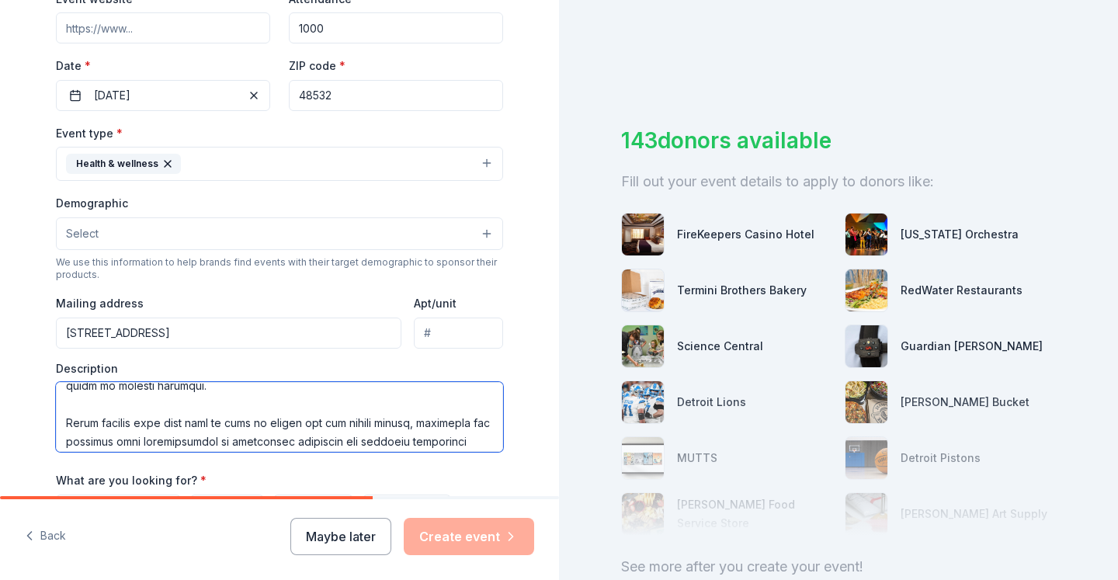
scroll to position [313, 0]
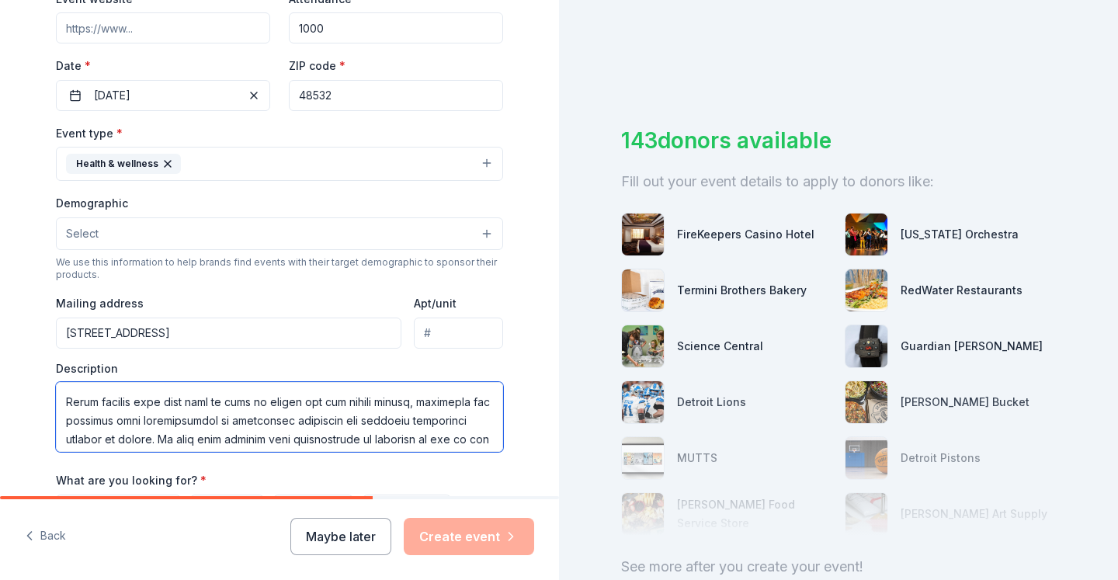
click at [135, 402] on textarea at bounding box center [279, 417] width 447 height 70
click at [236, 409] on textarea at bounding box center [279, 417] width 447 height 70
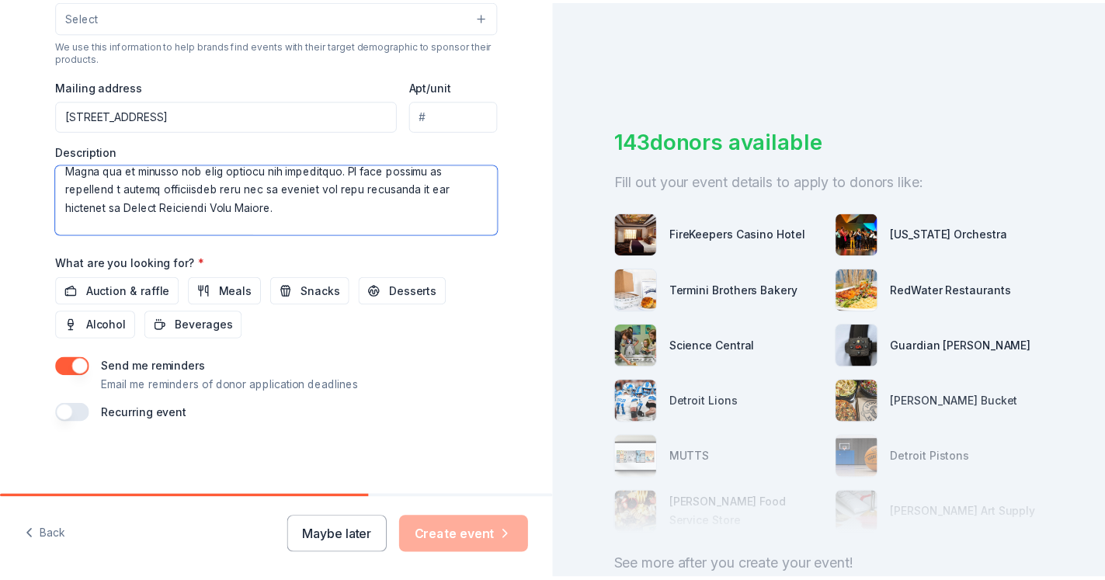
scroll to position [597, 0]
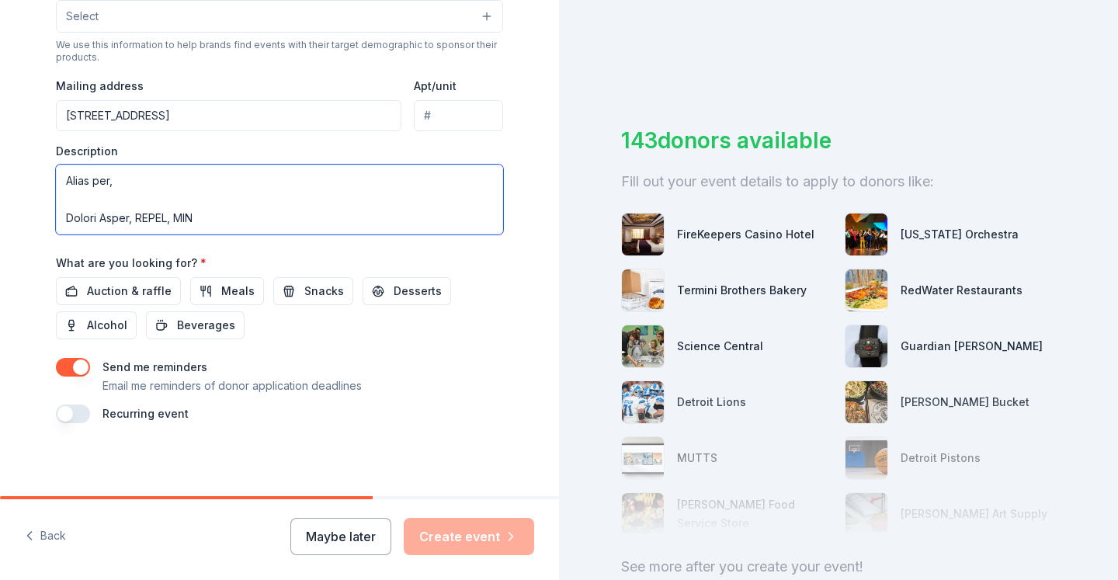
click at [352, 224] on textarea at bounding box center [279, 200] width 447 height 70
type textarea "Hello, My name is Nelson Clark, and I am the school social worker at Carman Ain…"
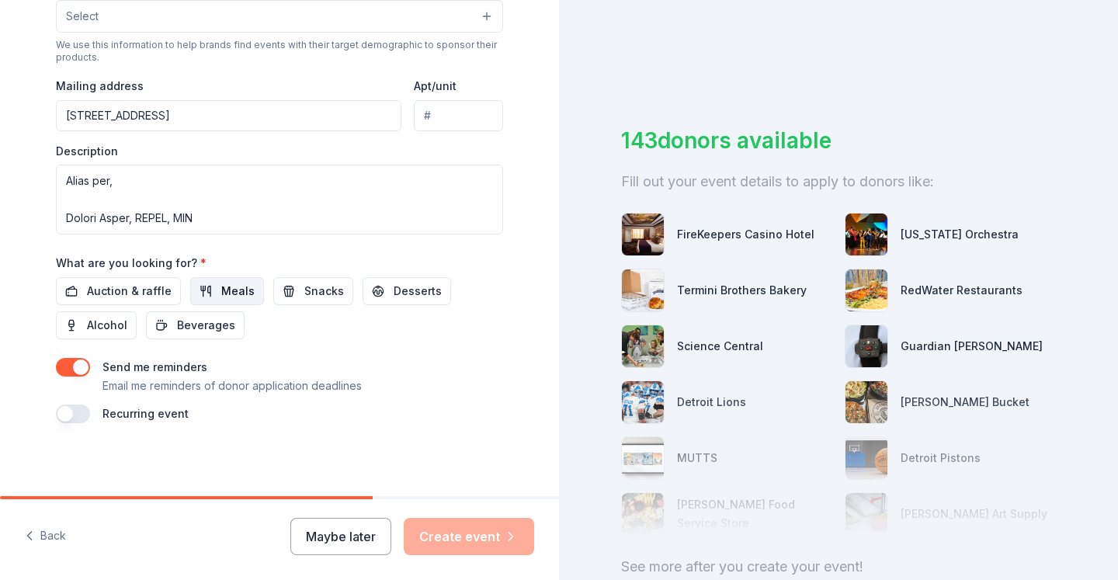
click at [221, 293] on span "Meals" at bounding box center [237, 291] width 33 height 19
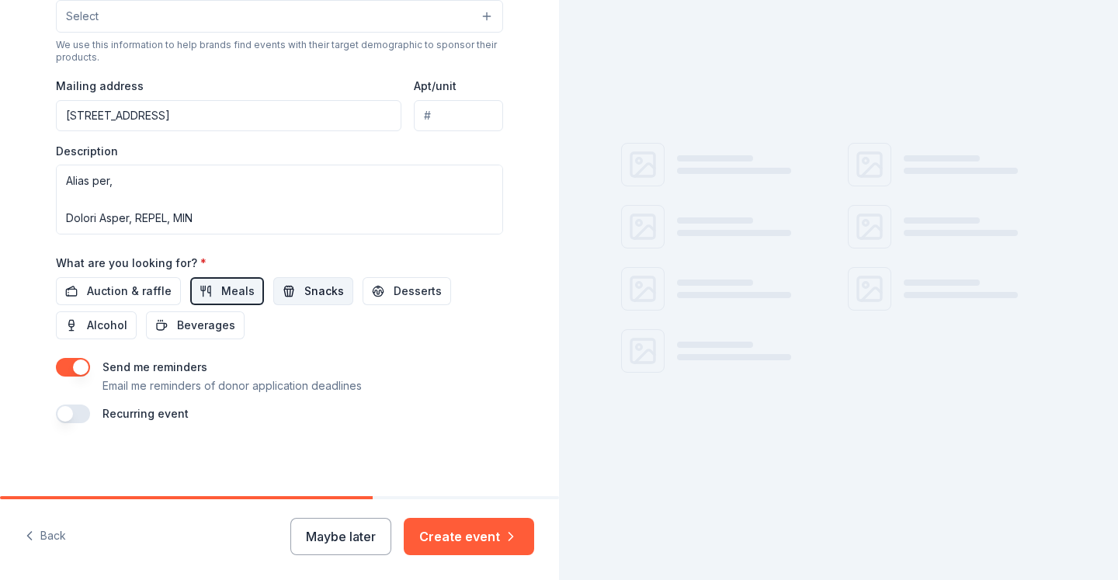
click at [311, 286] on span "Snacks" at bounding box center [324, 291] width 40 height 19
click at [409, 292] on span "Desserts" at bounding box center [418, 291] width 48 height 19
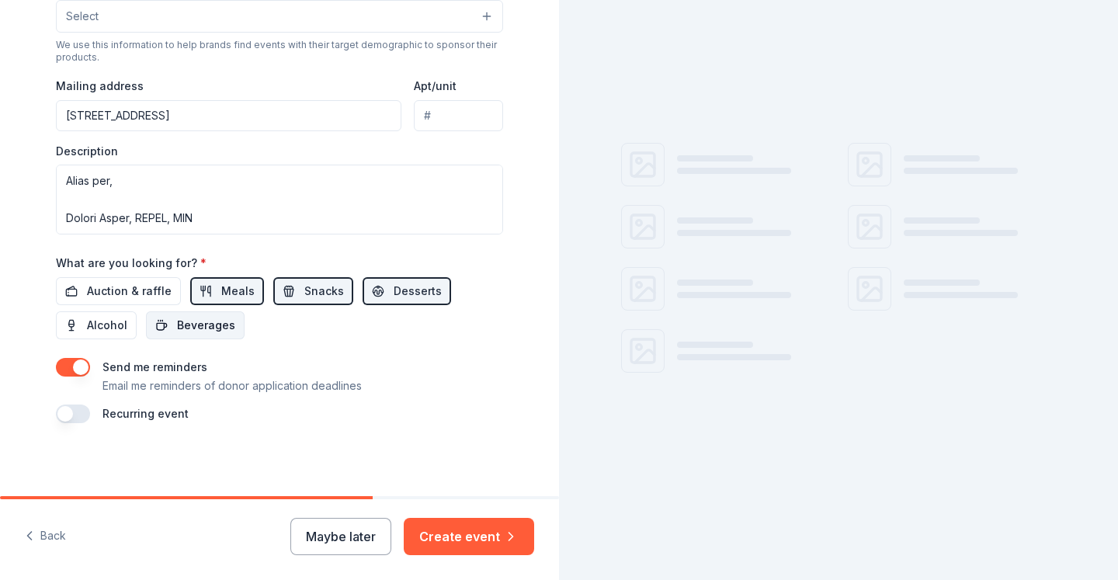
click at [204, 325] on span "Beverages" at bounding box center [206, 325] width 58 height 19
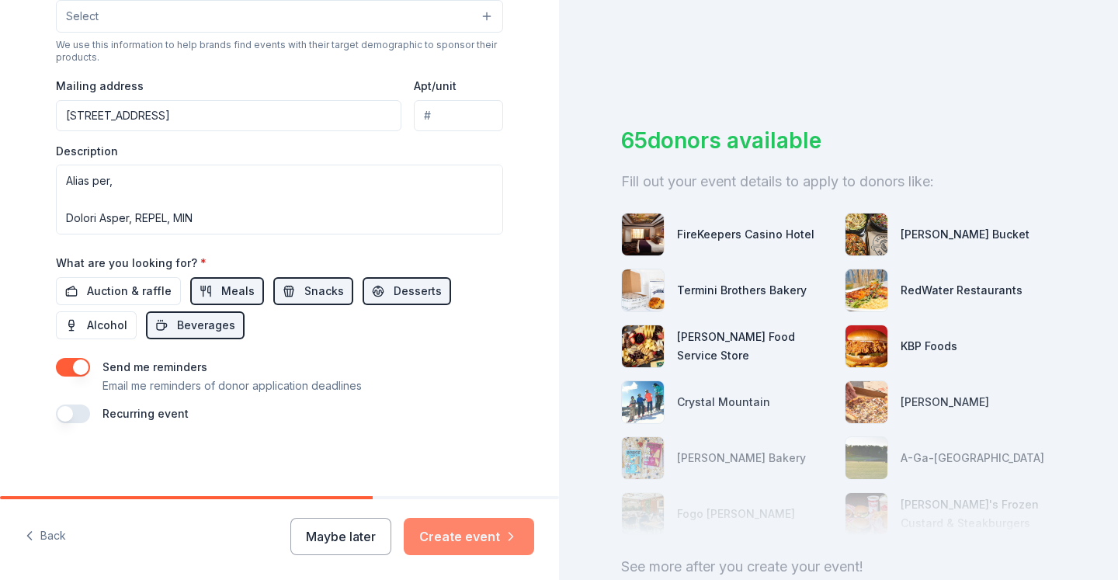
click at [481, 544] on button "Create event" at bounding box center [469, 536] width 130 height 37
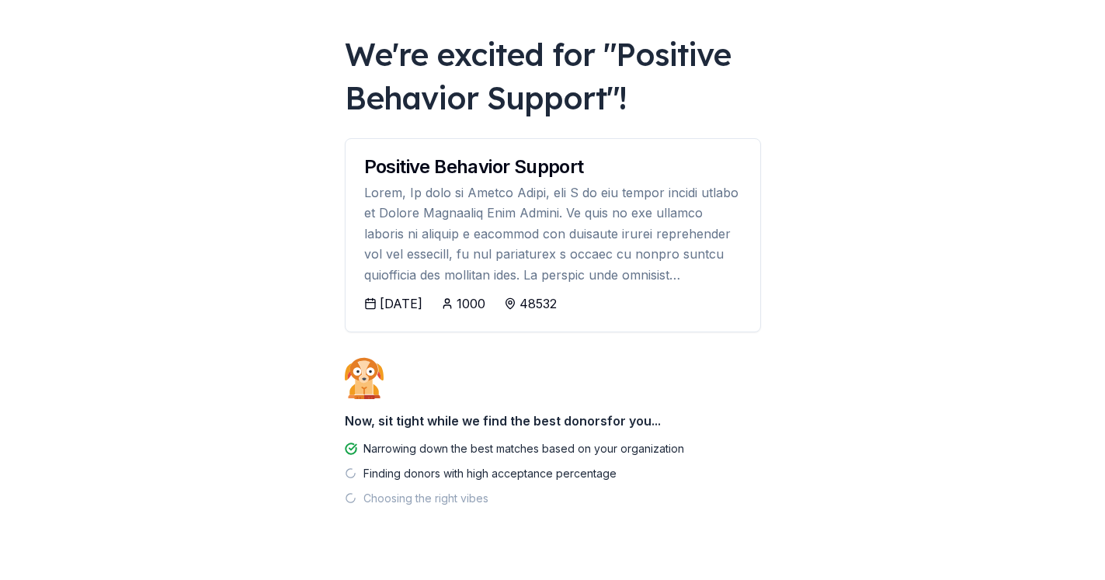
scroll to position [96, 0]
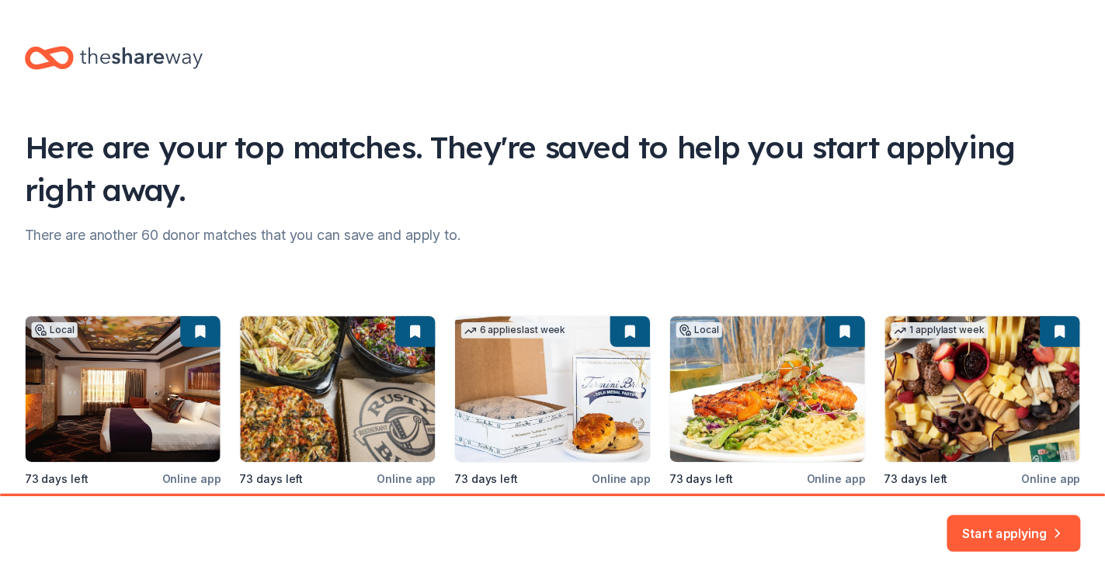
scroll to position [141, 0]
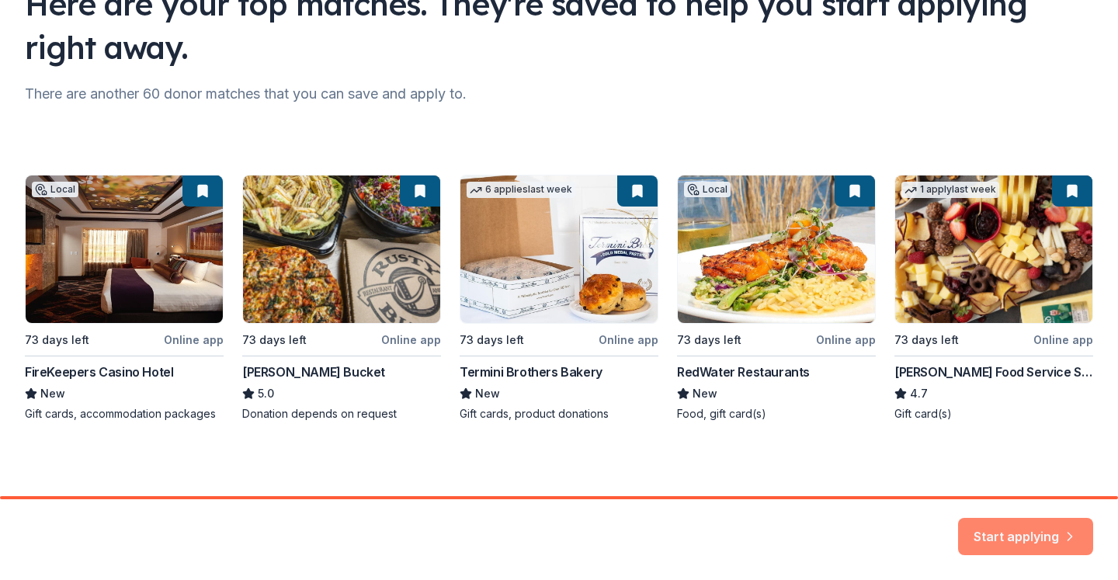
click at [1059, 531] on button "Start applying" at bounding box center [1025, 527] width 135 height 37
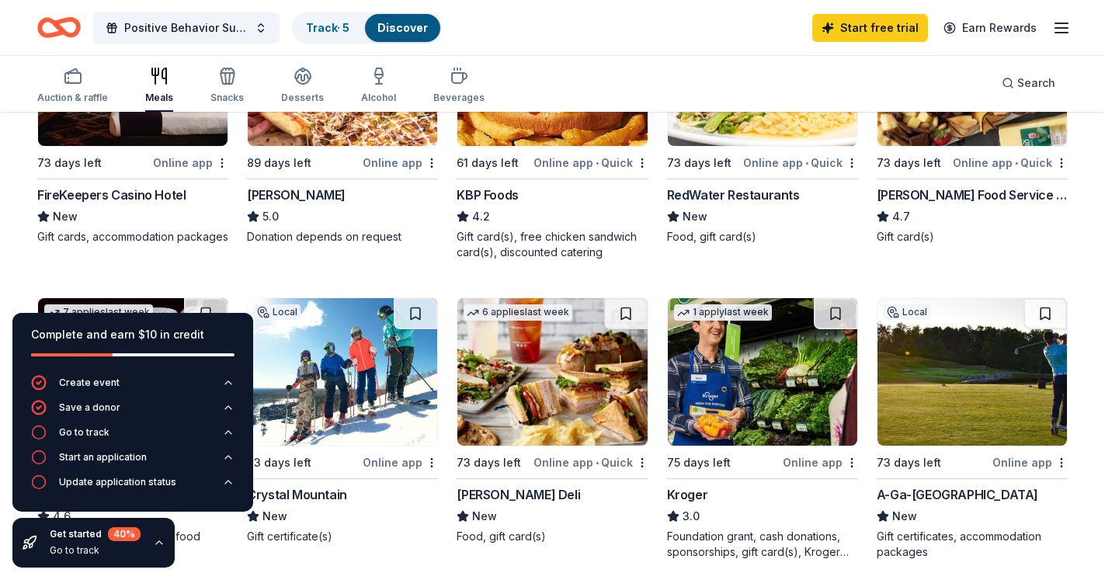
scroll to position [290, 0]
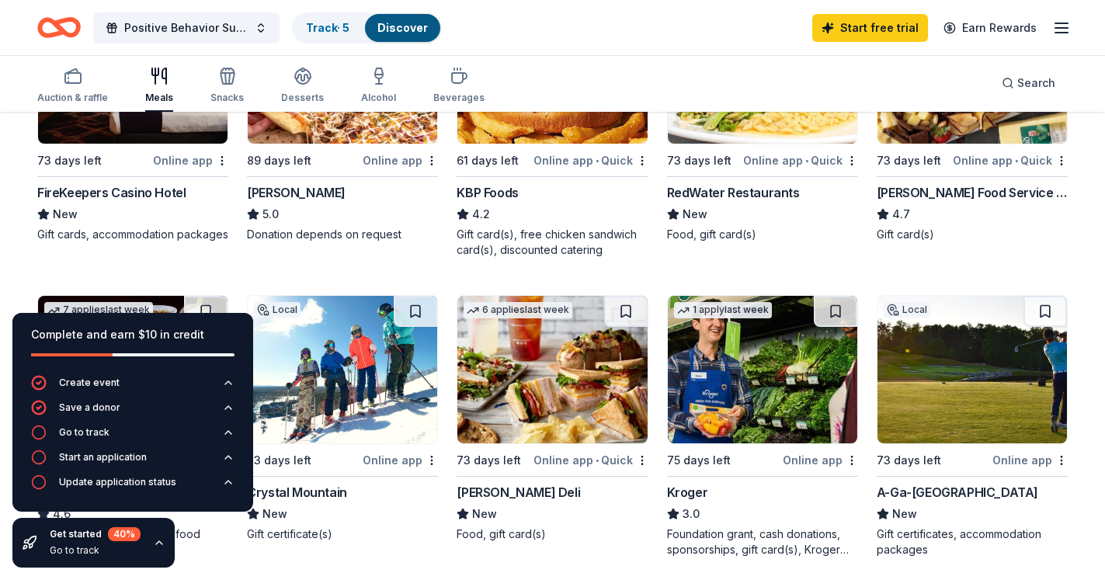
click at [148, 172] on div "Local 73 days left Online app FireKeepers Casino Hotel New Gift cards, accommod…" at bounding box center [132, 118] width 191 height 247
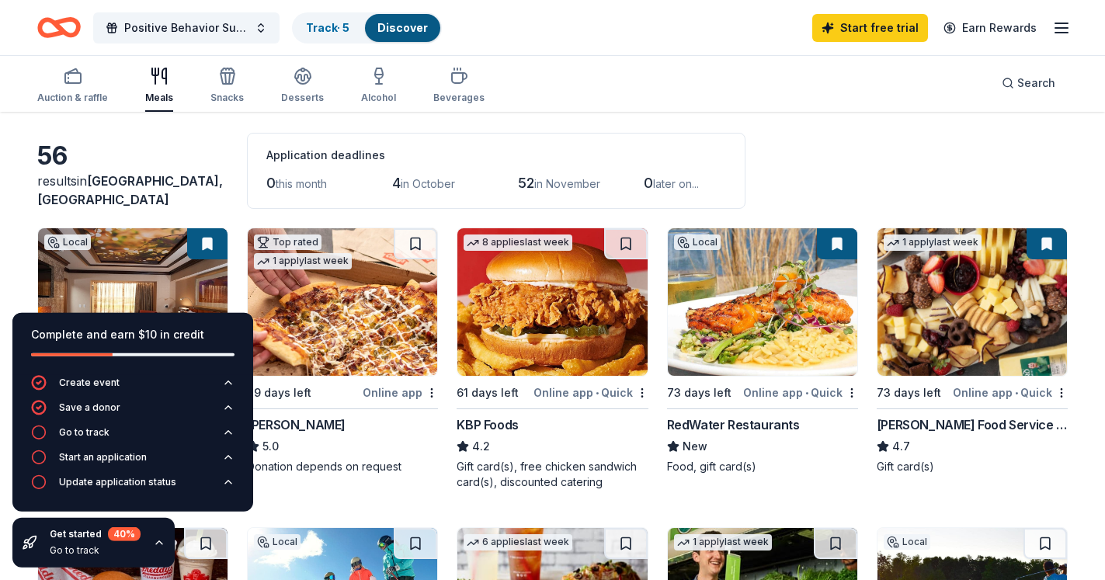
scroll to position [0, 0]
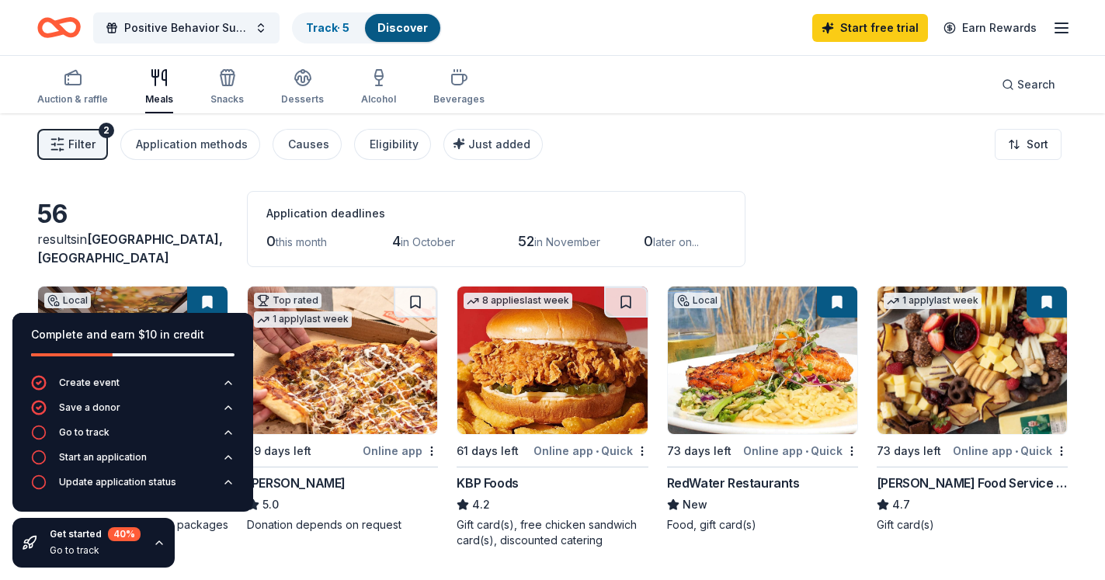
click at [157, 548] on icon "button" at bounding box center [159, 543] width 12 height 12
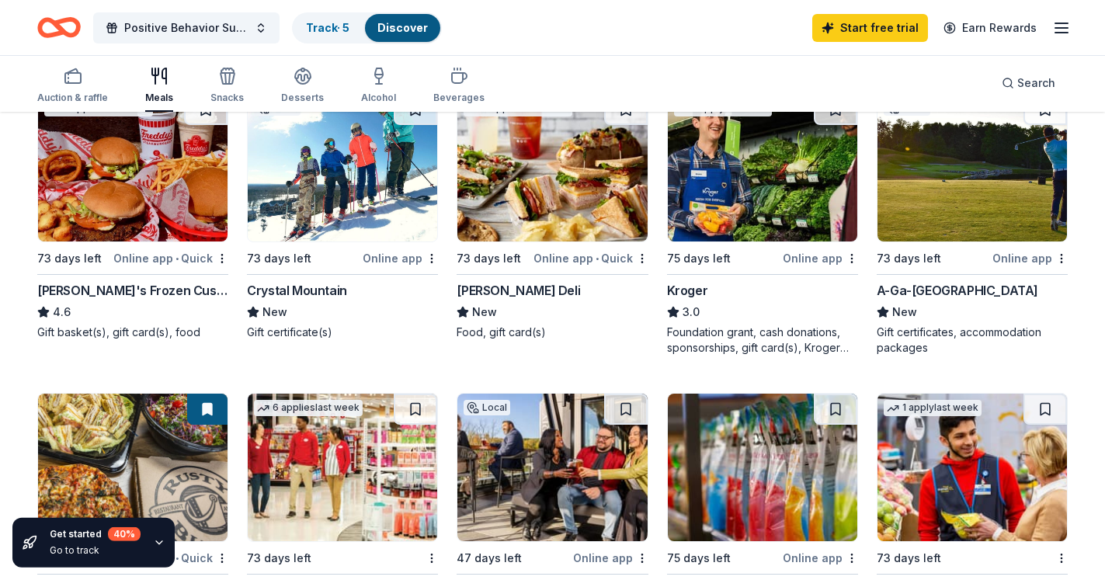
scroll to position [489, 0]
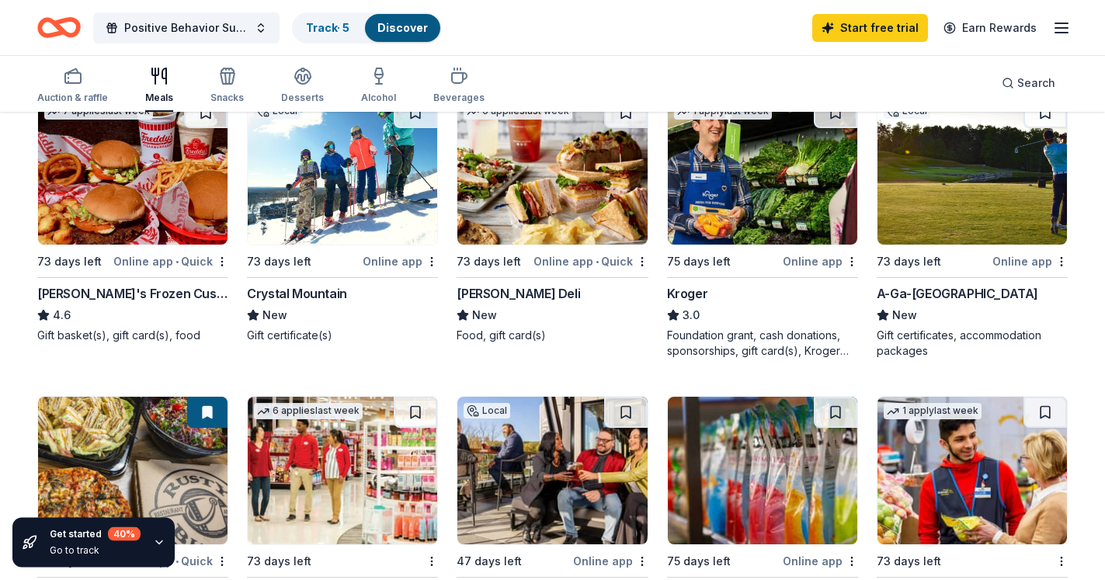
click at [531, 197] on img at bounding box center [552, 171] width 190 height 148
click at [761, 213] on img at bounding box center [763, 171] width 190 height 148
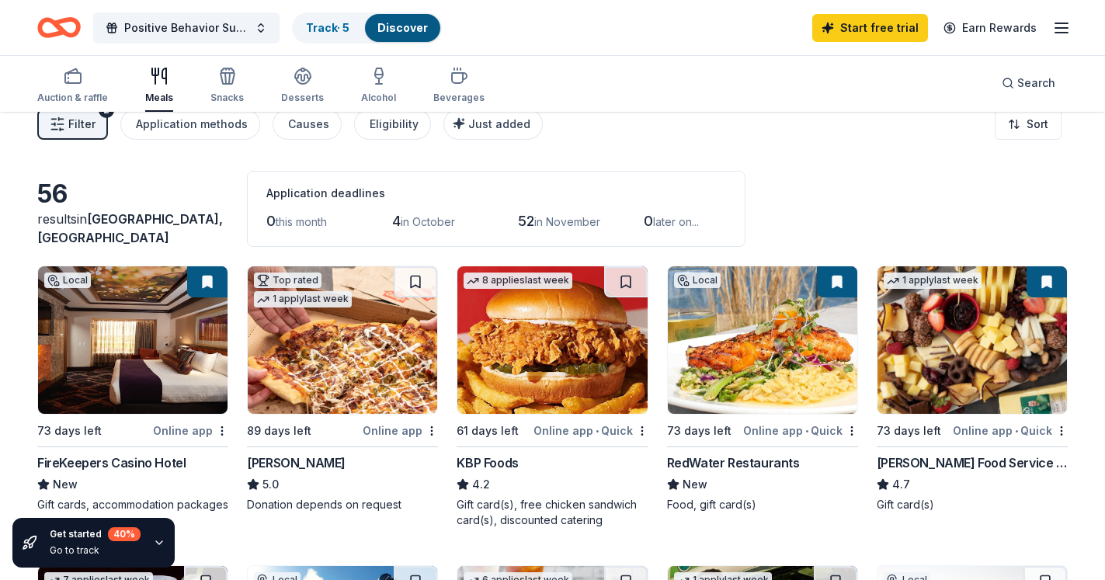
scroll to position [0, 0]
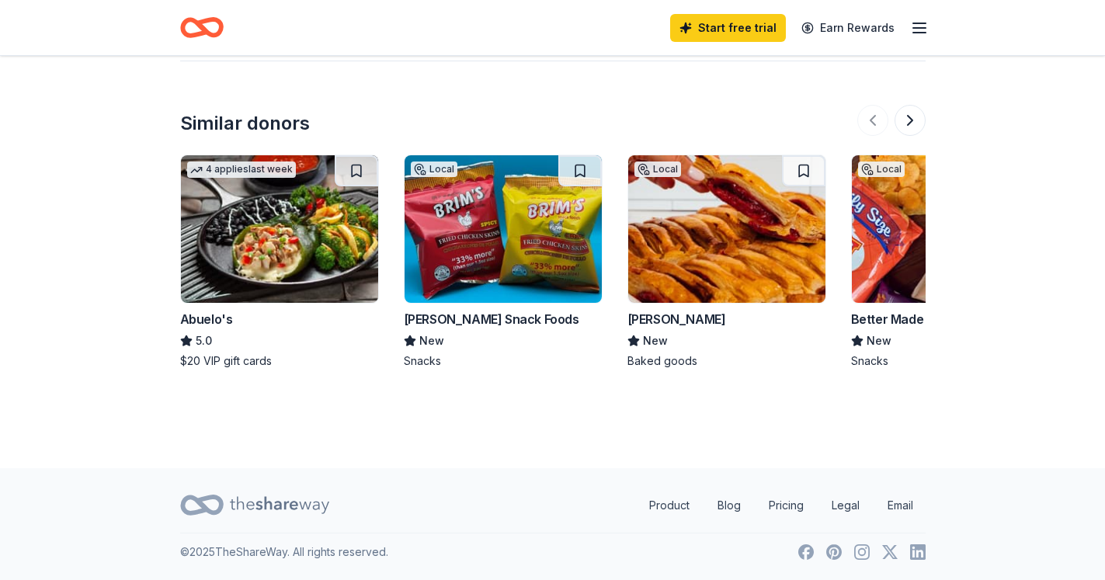
scroll to position [1547, 0]
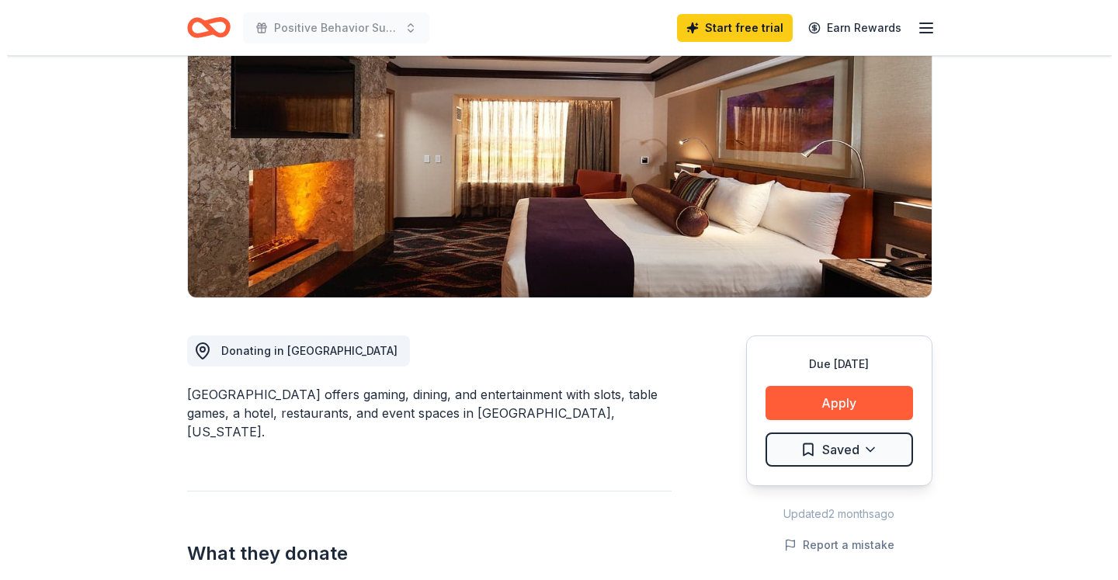
scroll to position [290, 0]
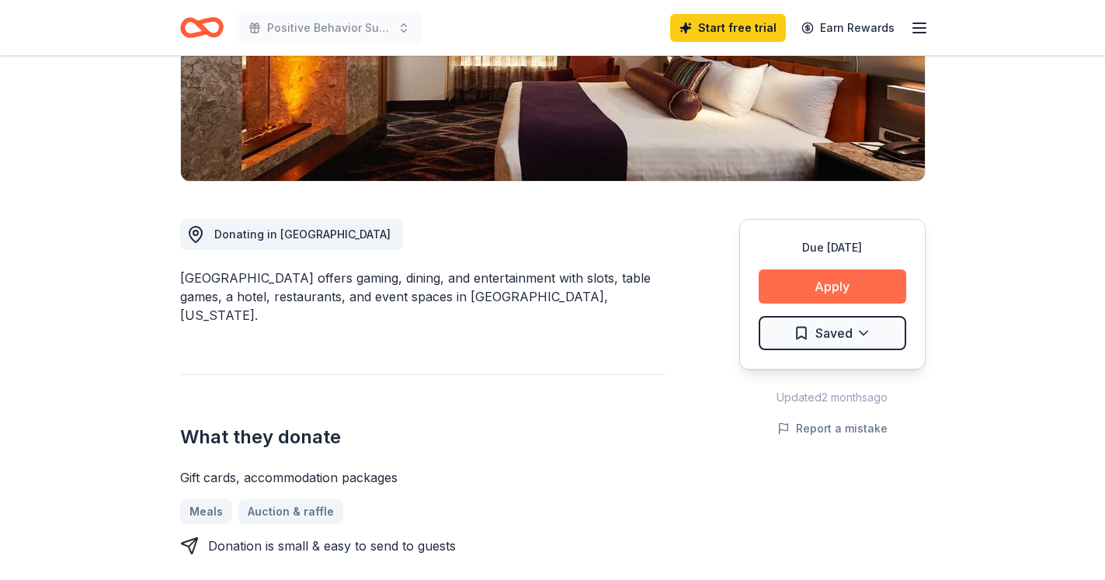
click at [856, 279] on button "Apply" at bounding box center [833, 287] width 148 height 34
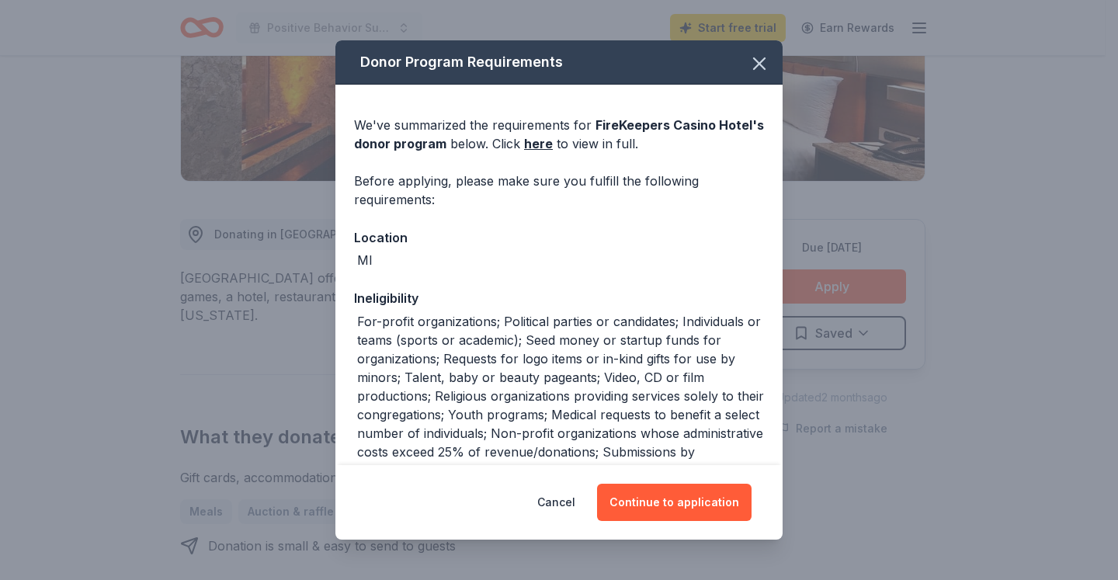
scroll to position [96, 0]
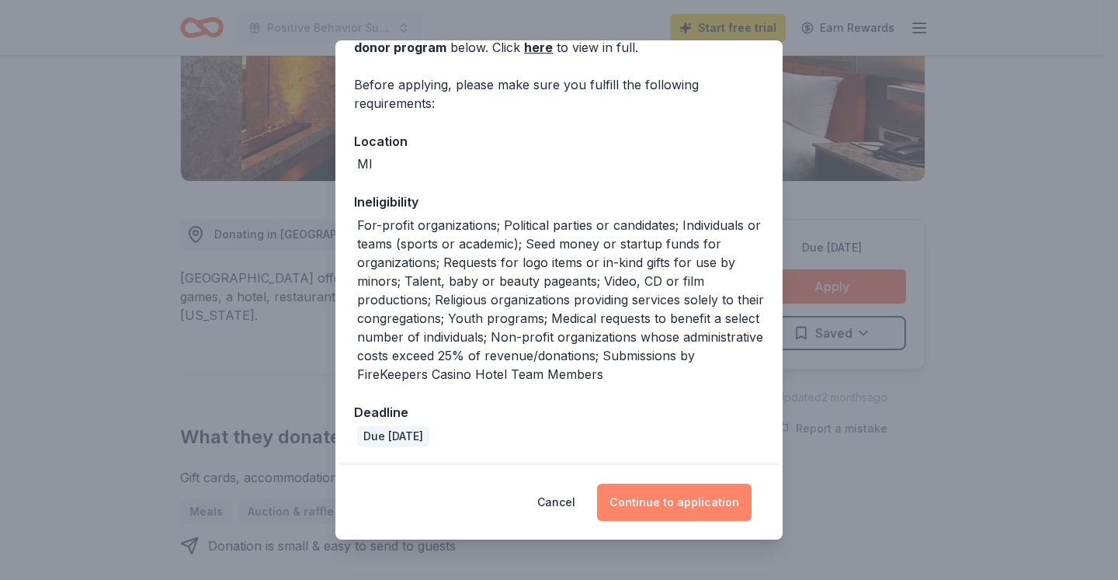
click at [715, 498] on button "Continue to application" at bounding box center [674, 502] width 155 height 37
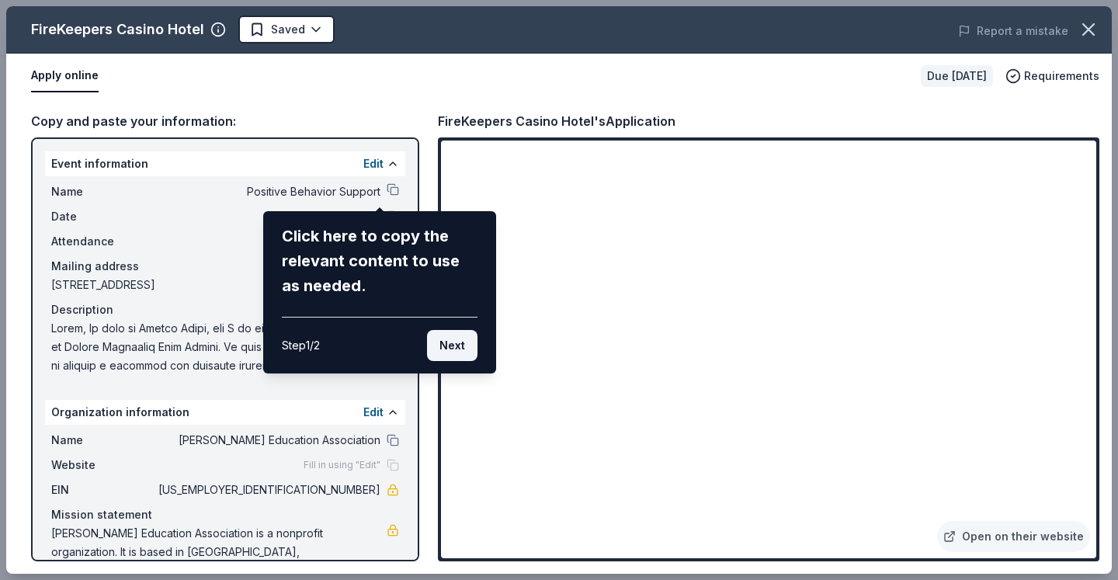
click at [455, 342] on button "Next" at bounding box center [452, 345] width 50 height 31
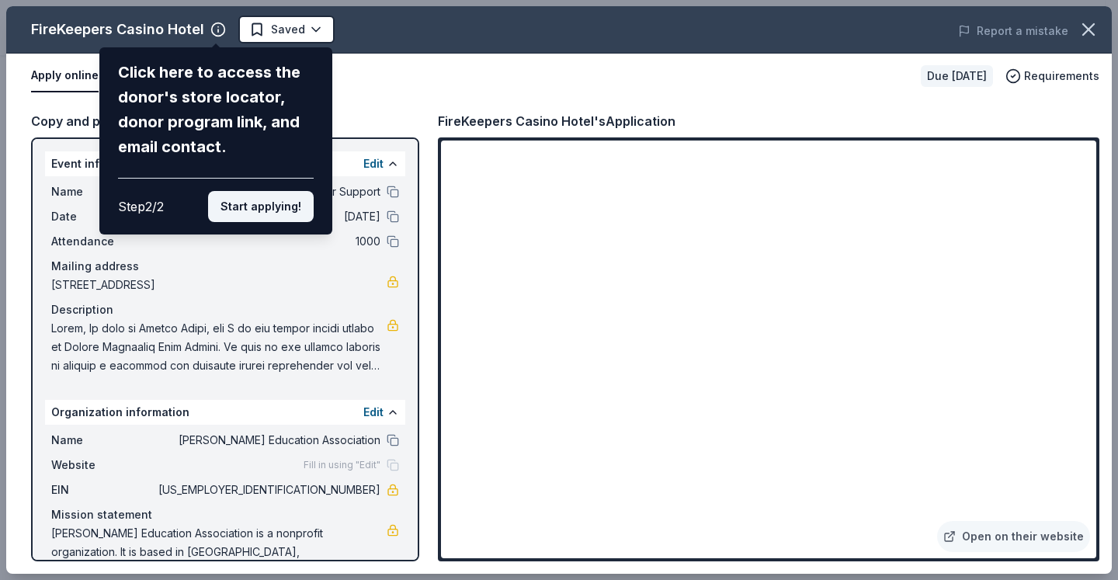
click at [261, 191] on button "Start applying!" at bounding box center [261, 206] width 106 height 31
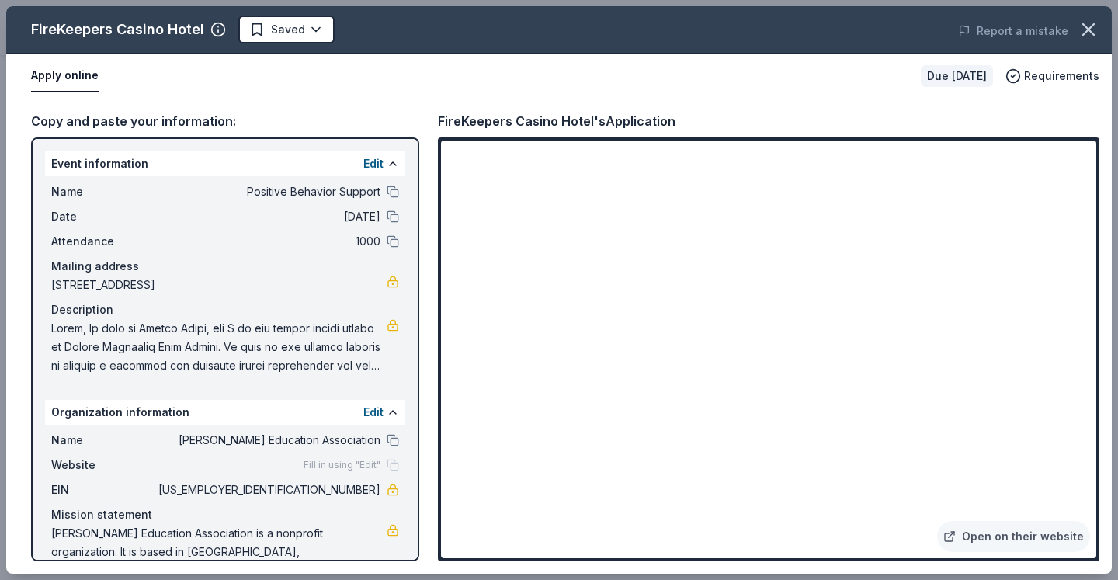
click at [725, 342] on div "FireKeepers Casino Hotel Saved Report a mistake Apply online Due in 73 days Req…" at bounding box center [559, 290] width 1106 height 568
click at [729, 350] on div "FireKeepers Casino Hotel Saved Report a mistake Apply online Due in 73 days Req…" at bounding box center [559, 290] width 1106 height 568
click at [263, 344] on span at bounding box center [219, 347] width 336 height 56
drag, startPoint x: 263, startPoint y: 350, endPoint x: 217, endPoint y: 348, distance: 45.9
click at [217, 348] on span at bounding box center [219, 347] width 336 height 56
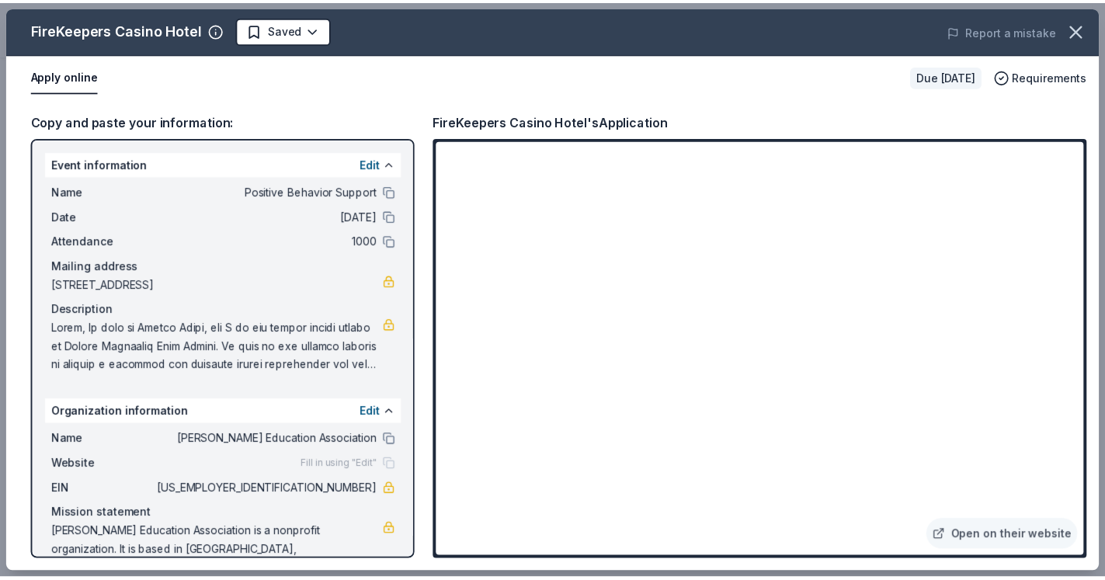
scroll to position [39, 0]
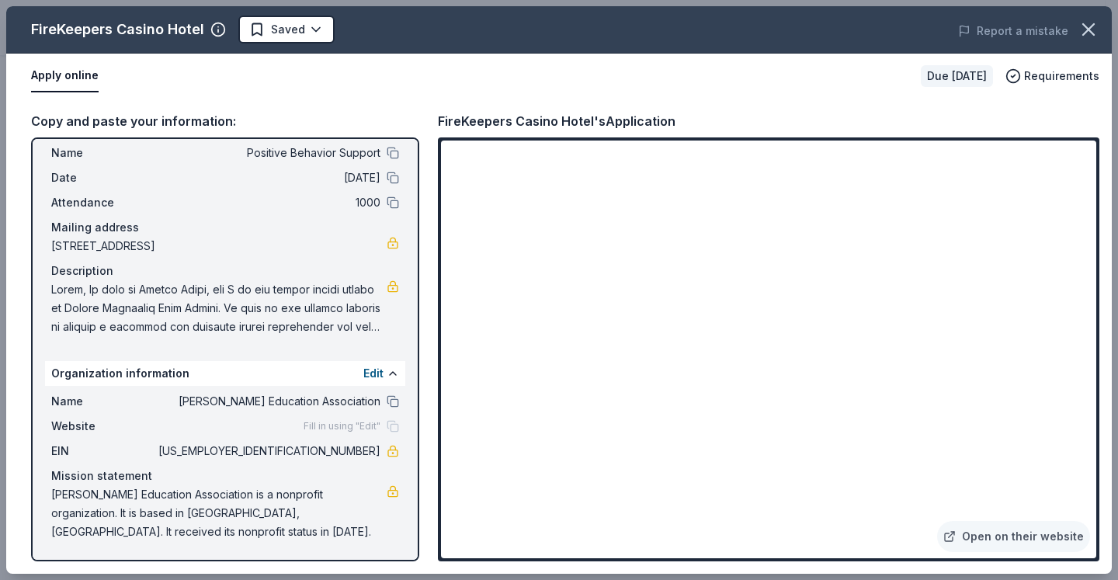
click at [346, 432] on span "Fill in using "Edit"" at bounding box center [342, 426] width 77 height 12
click at [332, 453] on span "[US_EMPLOYER_IDENTIFICATION_NUMBER]" at bounding box center [267, 451] width 225 height 19
drag, startPoint x: 366, startPoint y: 452, endPoint x: 308, endPoint y: 447, distance: 58.4
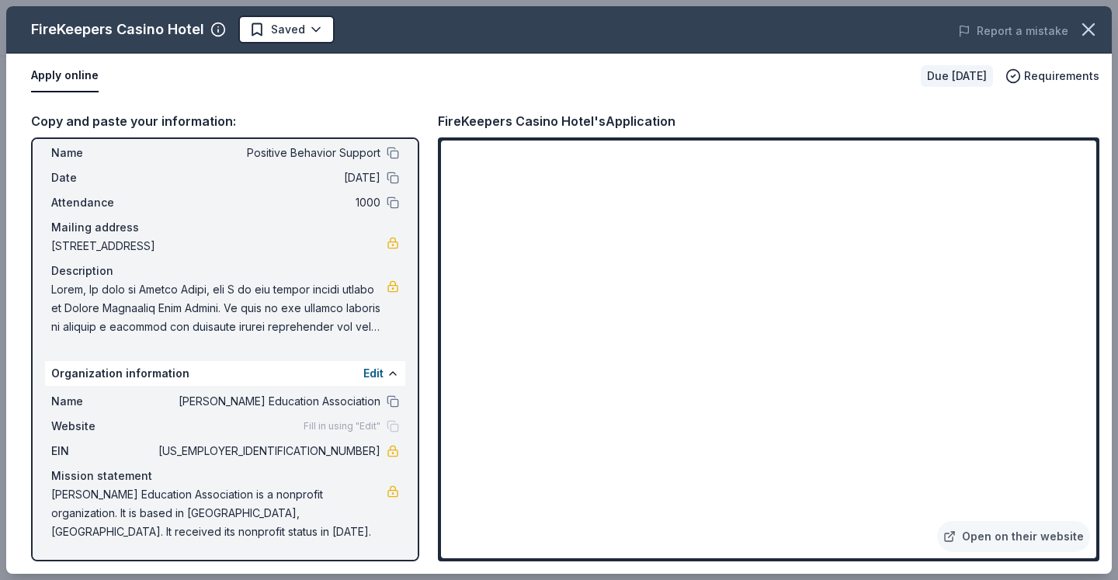
click at [308, 447] on span "[US_EMPLOYER_IDENTIFICATION_NUMBER]" at bounding box center [267, 451] width 225 height 19
drag, startPoint x: 308, startPoint y: 447, endPoint x: 369, endPoint y: 448, distance: 61.4
click at [369, 448] on div "EIN 38-3287643" at bounding box center [225, 451] width 348 height 19
click at [387, 405] on button at bounding box center [393, 401] width 12 height 12
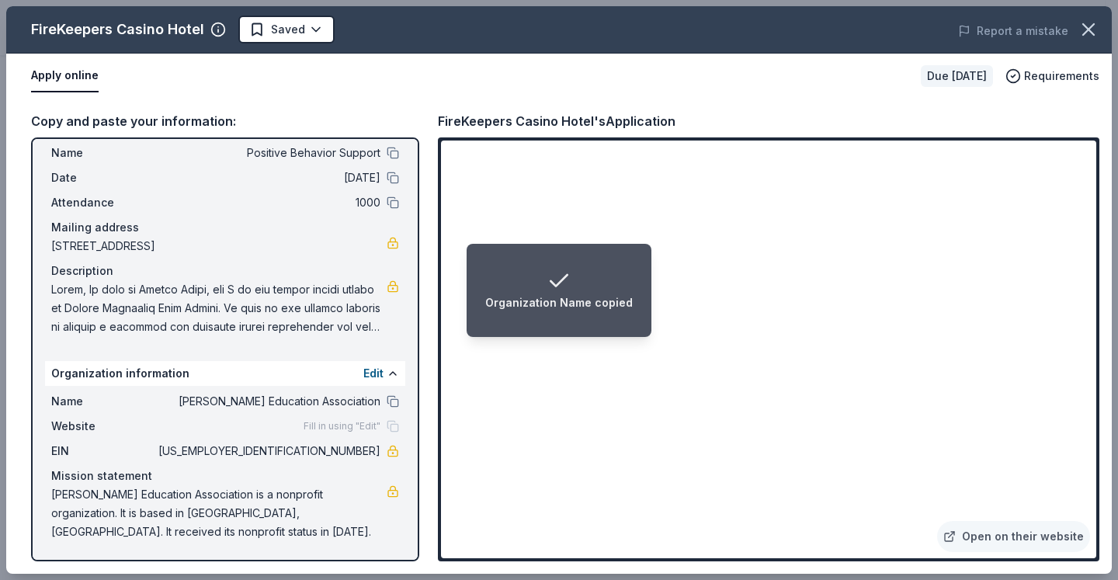
click at [586, 299] on div "Organization Name copied" at bounding box center [559, 303] width 148 height 19
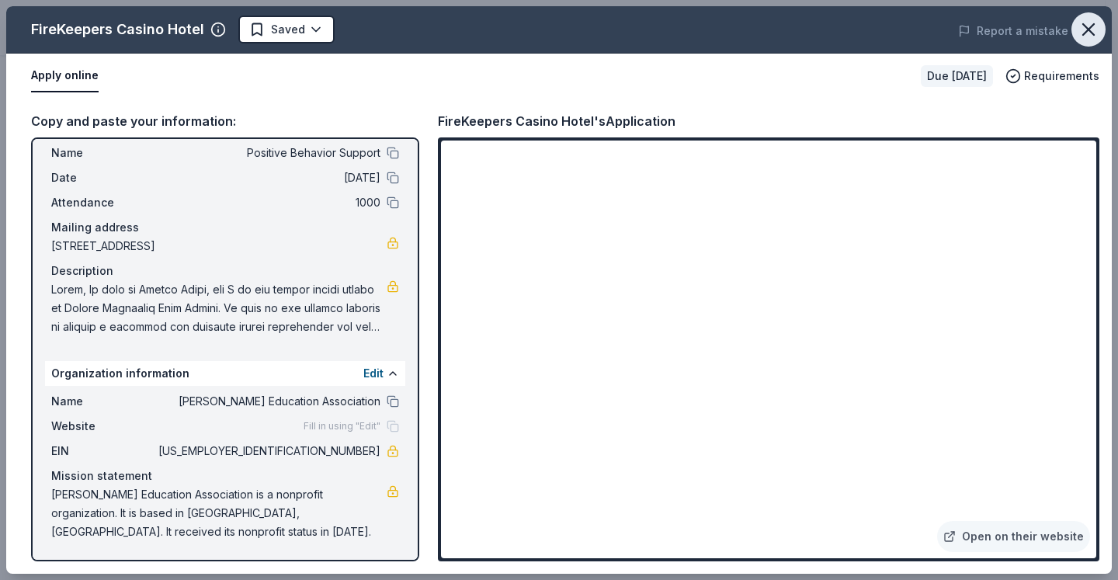
click at [1090, 34] on icon "button" at bounding box center [1089, 30] width 22 height 22
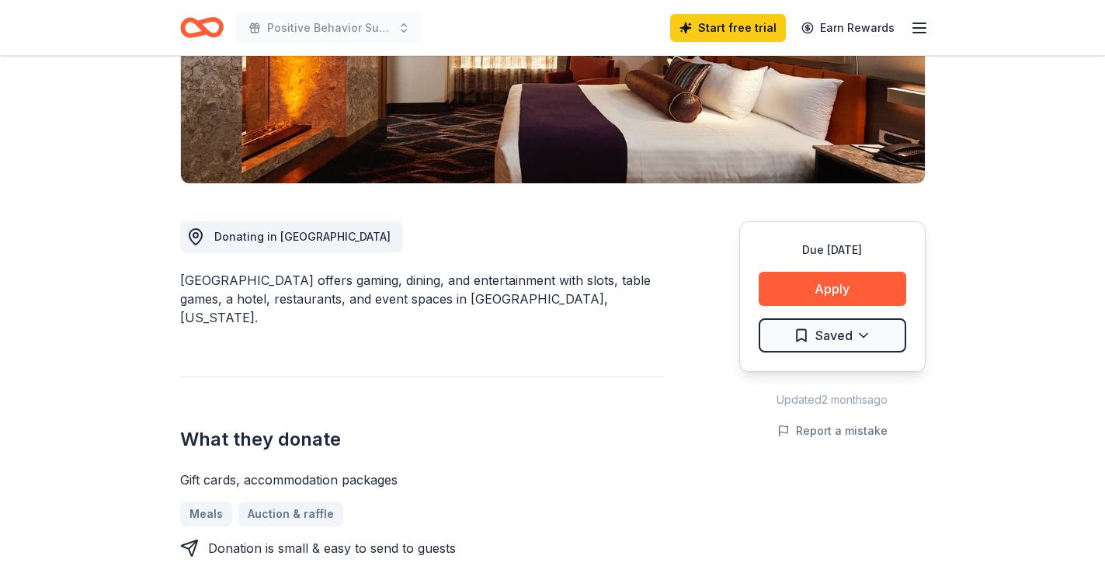
scroll to position [0, 0]
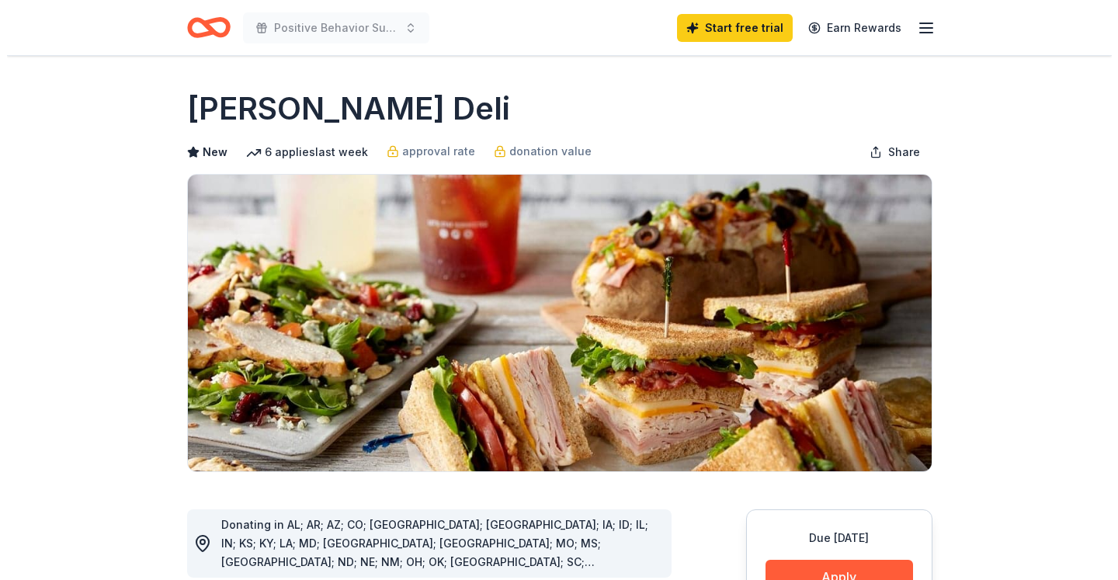
scroll to position [290, 0]
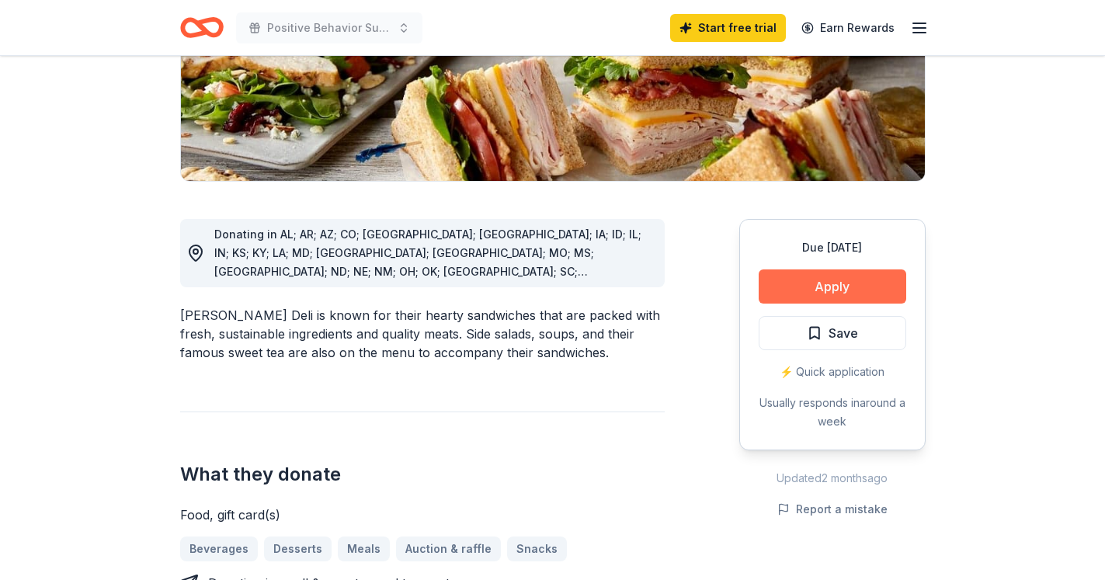
click at [830, 280] on button "Apply" at bounding box center [833, 287] width 148 height 34
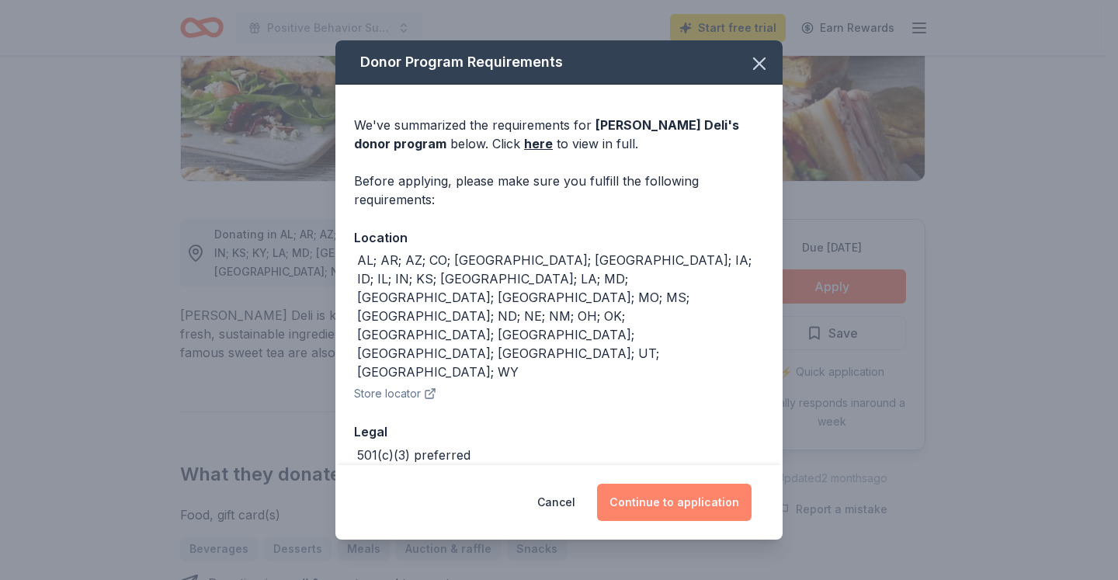
click at [701, 497] on button "Continue to application" at bounding box center [674, 502] width 155 height 37
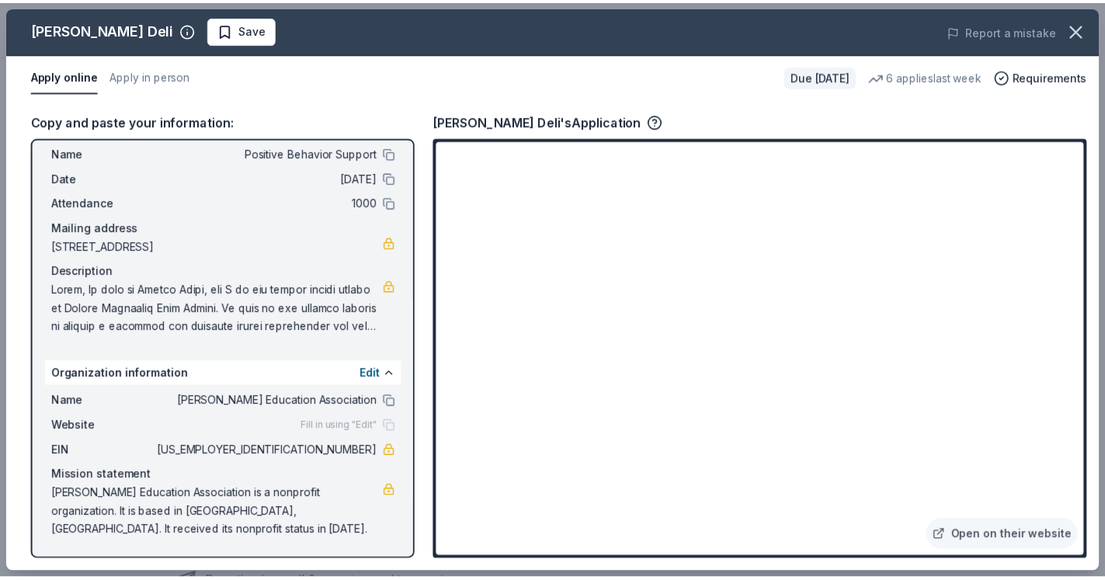
scroll to position [0, 0]
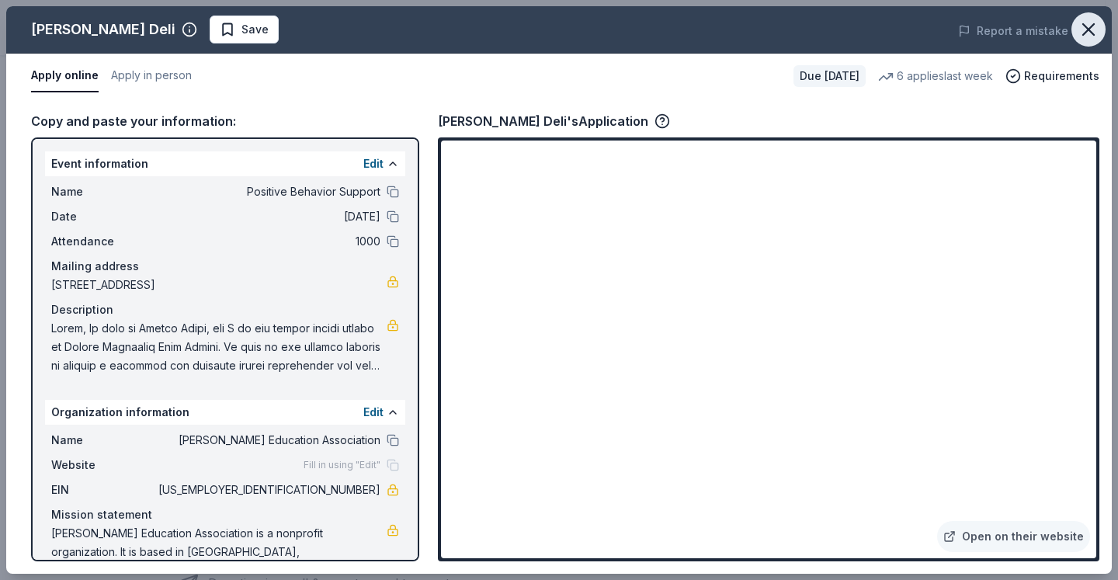
click at [1091, 23] on icon "button" at bounding box center [1089, 30] width 22 height 22
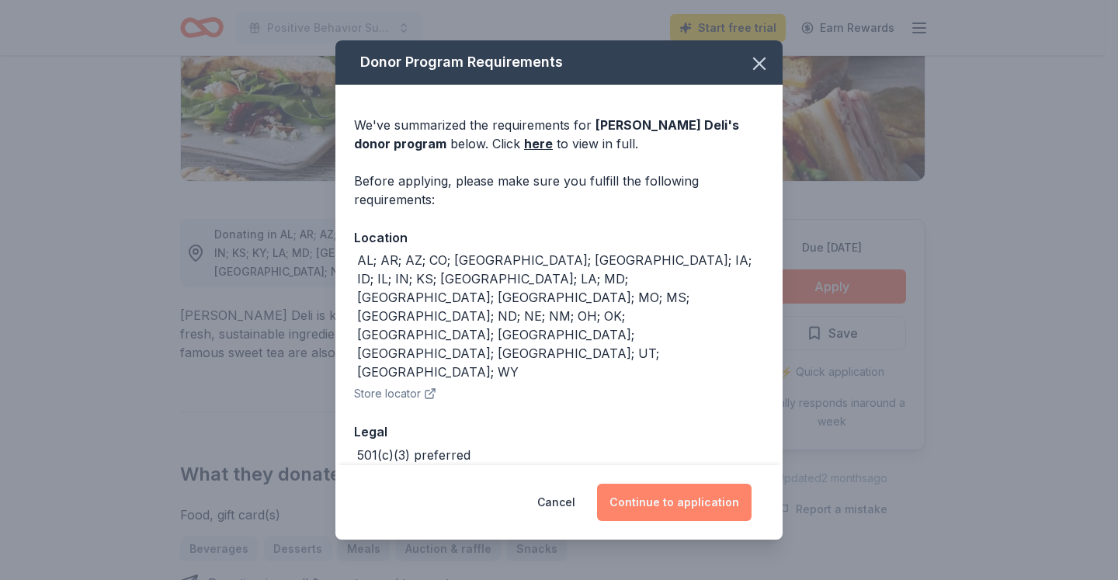
scroll to position [290, 0]
click at [687, 486] on button "Continue to application" at bounding box center [674, 502] width 155 height 37
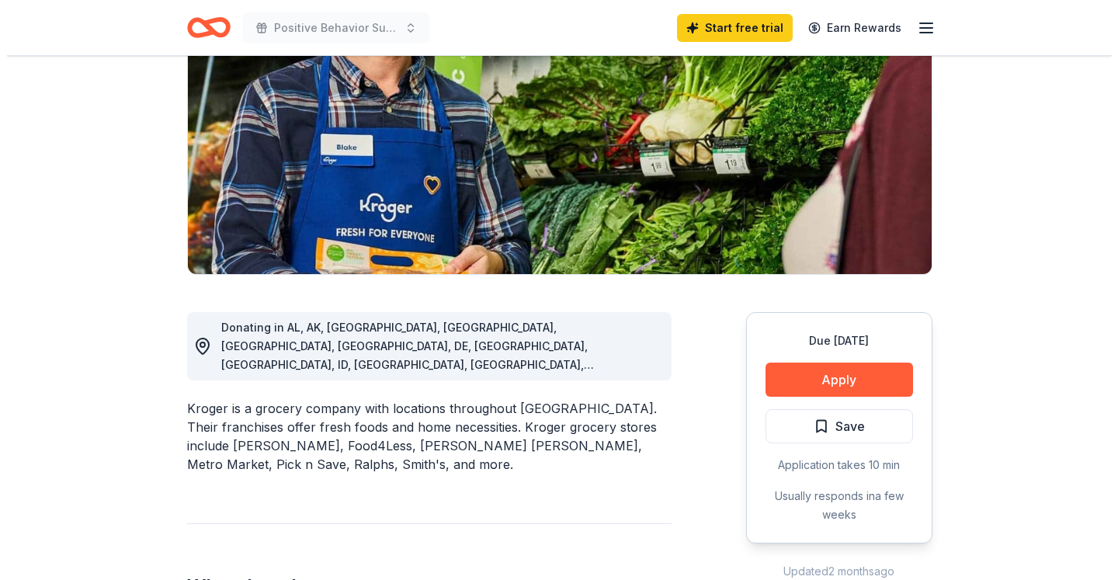
scroll to position [290, 0]
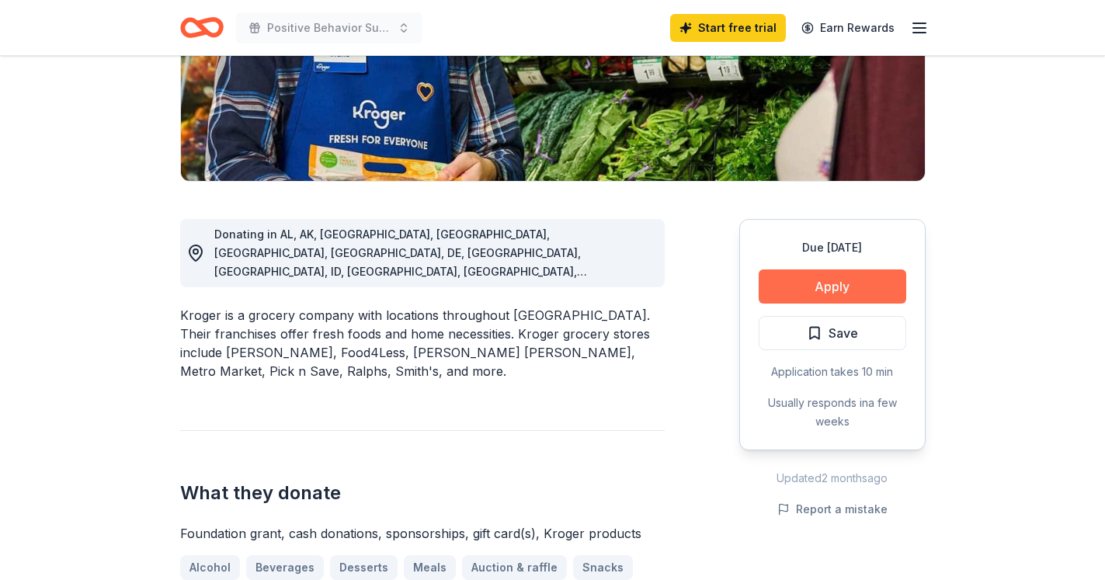
click at [845, 281] on button "Apply" at bounding box center [833, 287] width 148 height 34
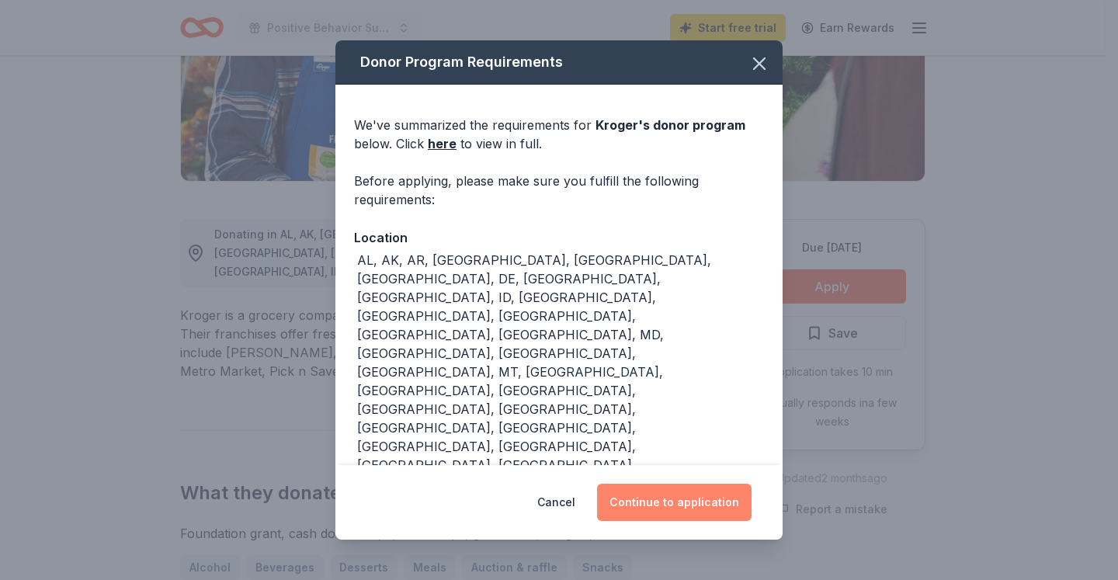
click at [728, 508] on button "Continue to application" at bounding box center [674, 502] width 155 height 37
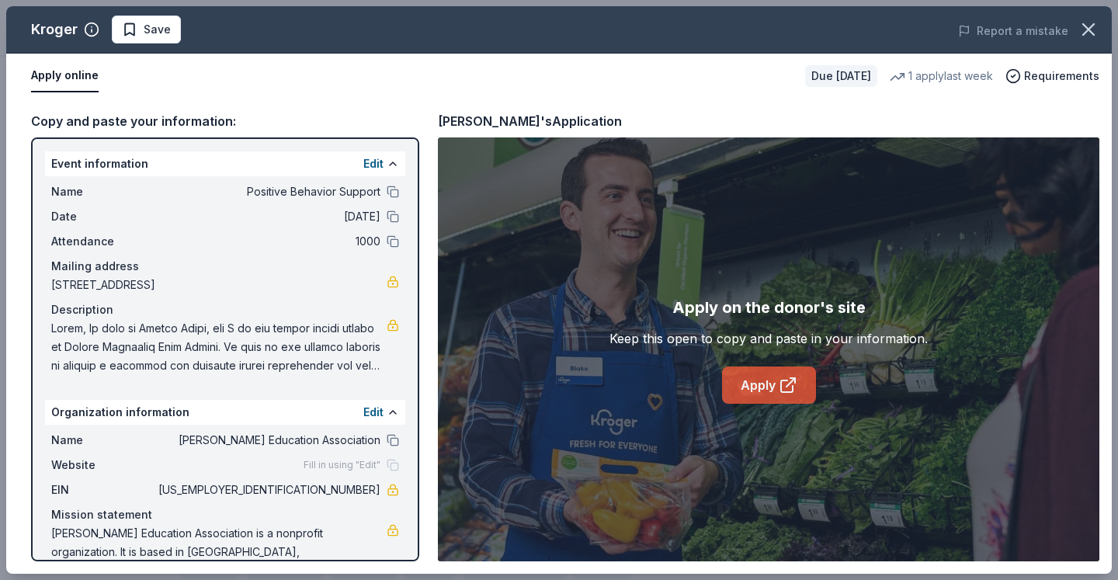
click at [766, 382] on link "Apply" at bounding box center [769, 385] width 94 height 37
